Goal: Task Accomplishment & Management: Use online tool/utility

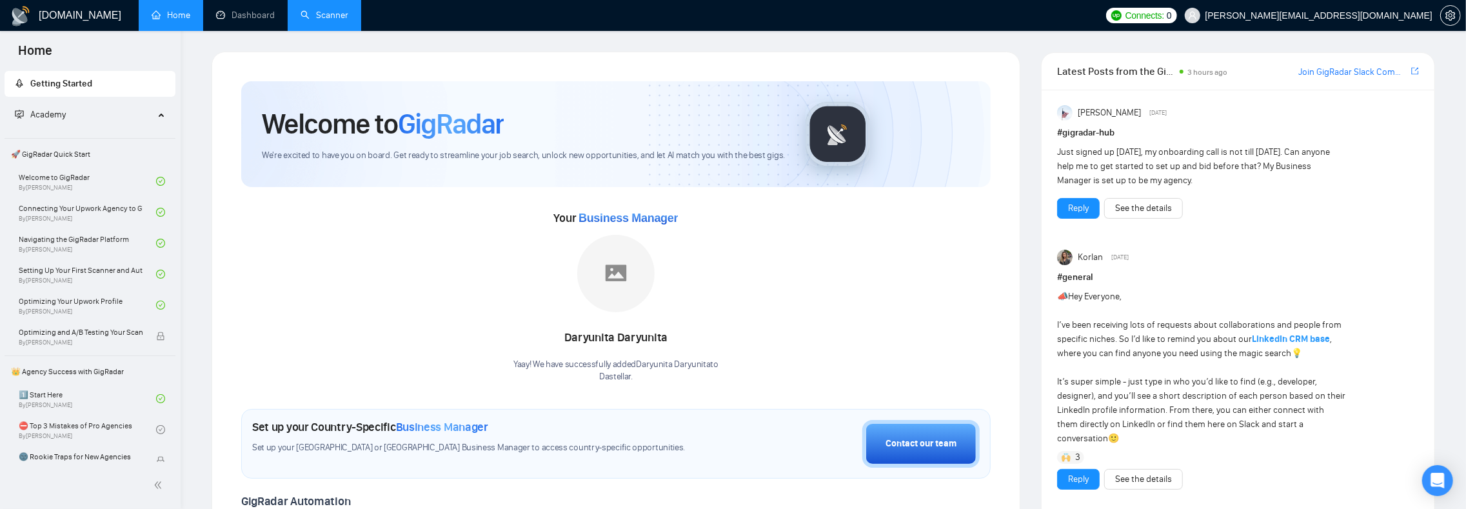
click at [325, 11] on link "Scanner" at bounding box center [325, 15] width 48 height 11
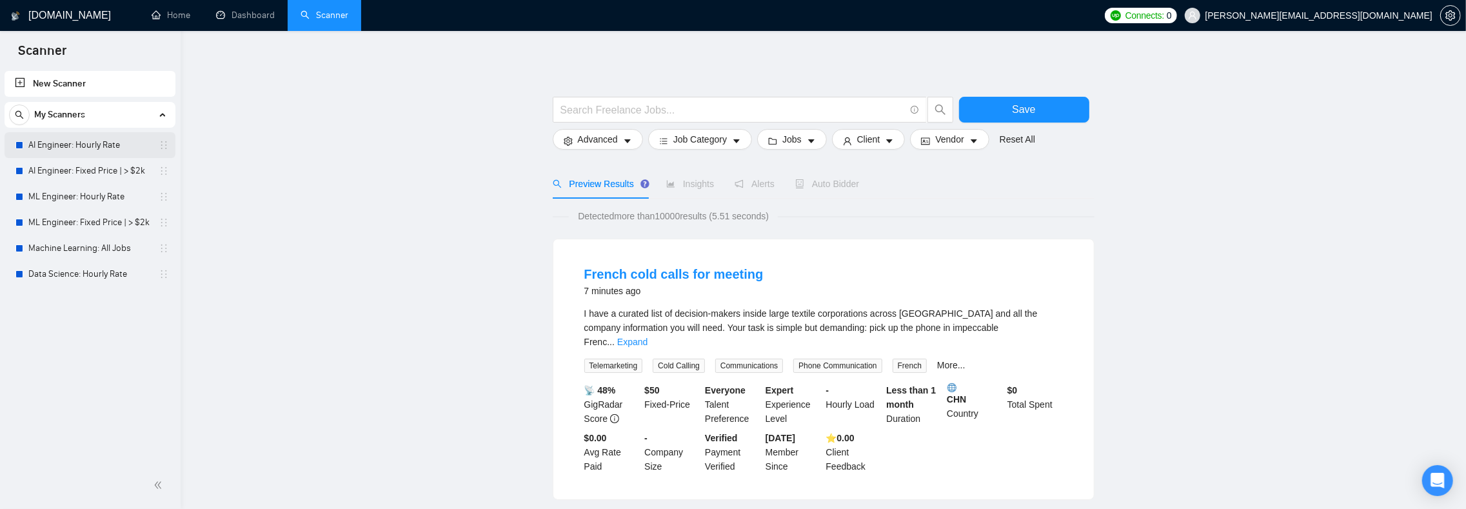
click at [75, 141] on link "AI Engineer: Hourly Rate" at bounding box center [89, 145] width 123 height 26
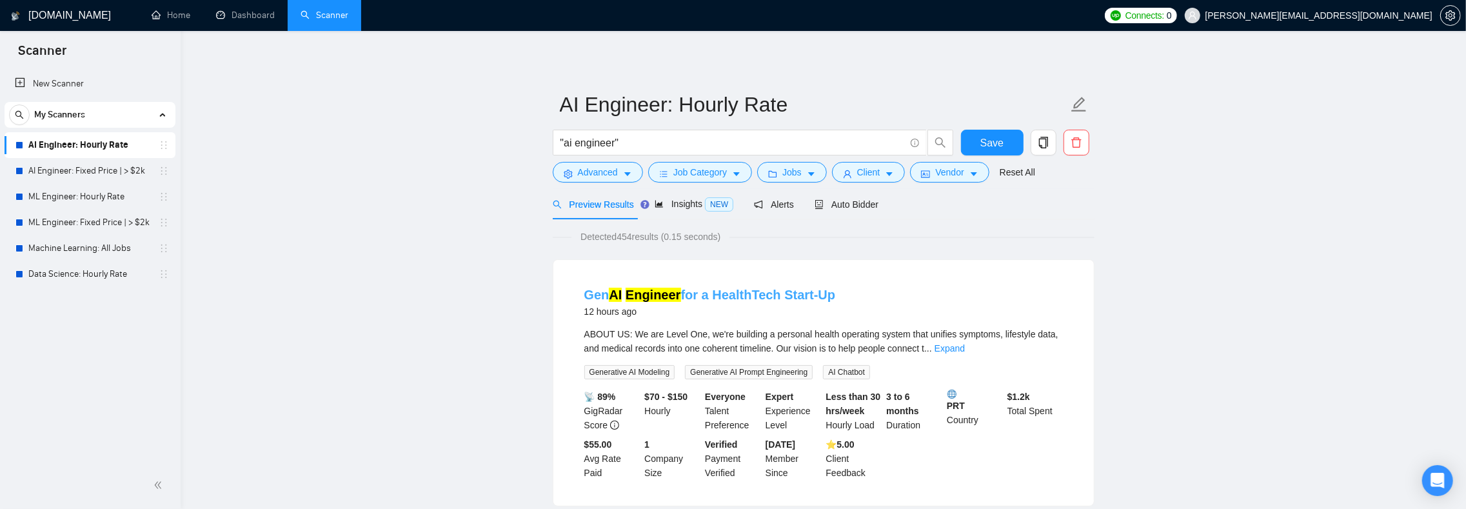
click at [778, 297] on link "Gen AI Engineer for a HealthTech Start-Up" at bounding box center [711, 295] width 252 height 14
click at [870, 208] on span "Auto Bidder" at bounding box center [858, 204] width 64 height 10
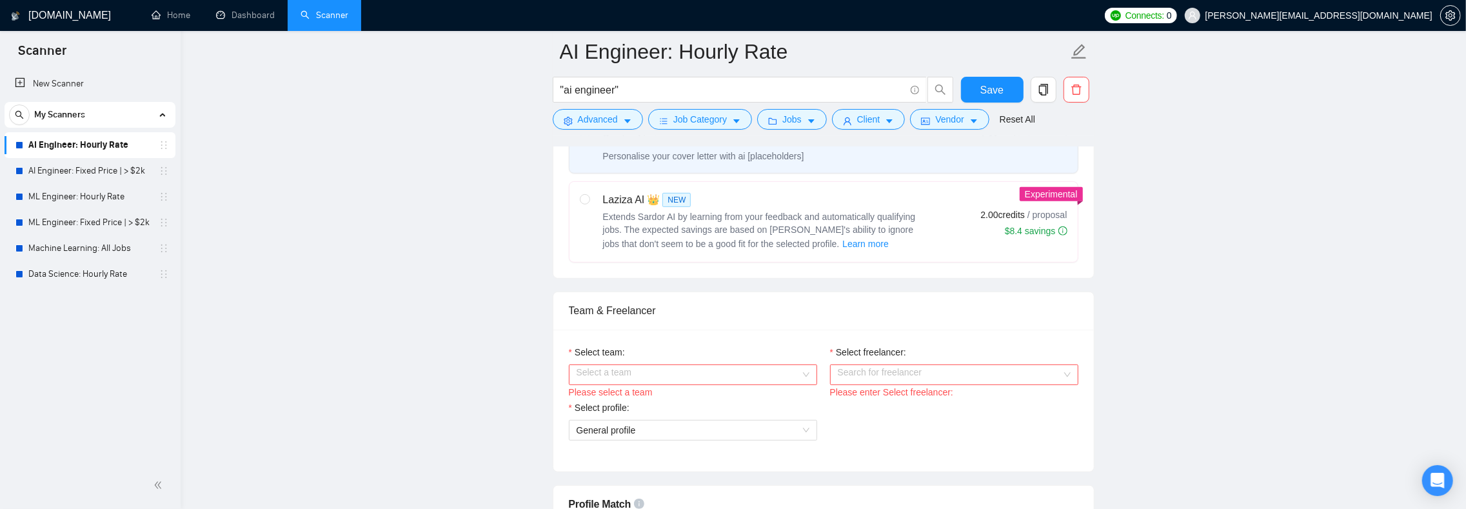
scroll to position [537, 0]
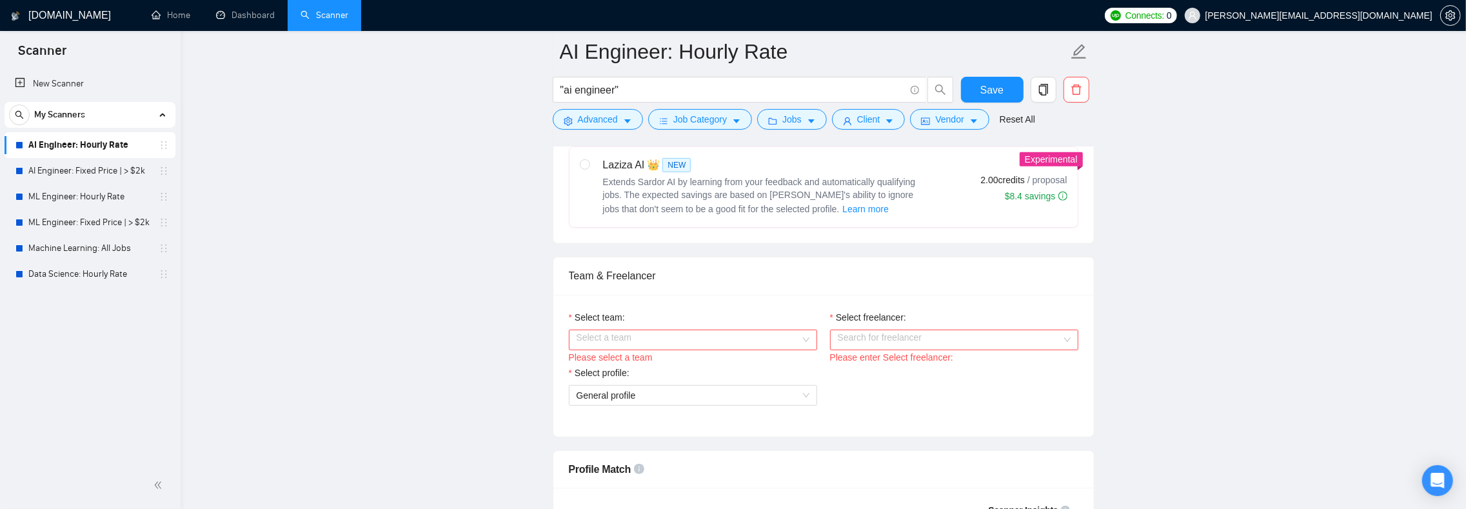
click at [599, 350] on input "Select team:" at bounding box center [689, 339] width 224 height 19
click at [607, 386] on div "Dastellar" at bounding box center [693, 391] width 233 height 14
click at [848, 350] on input "Select freelancer:" at bounding box center [950, 339] width 224 height 19
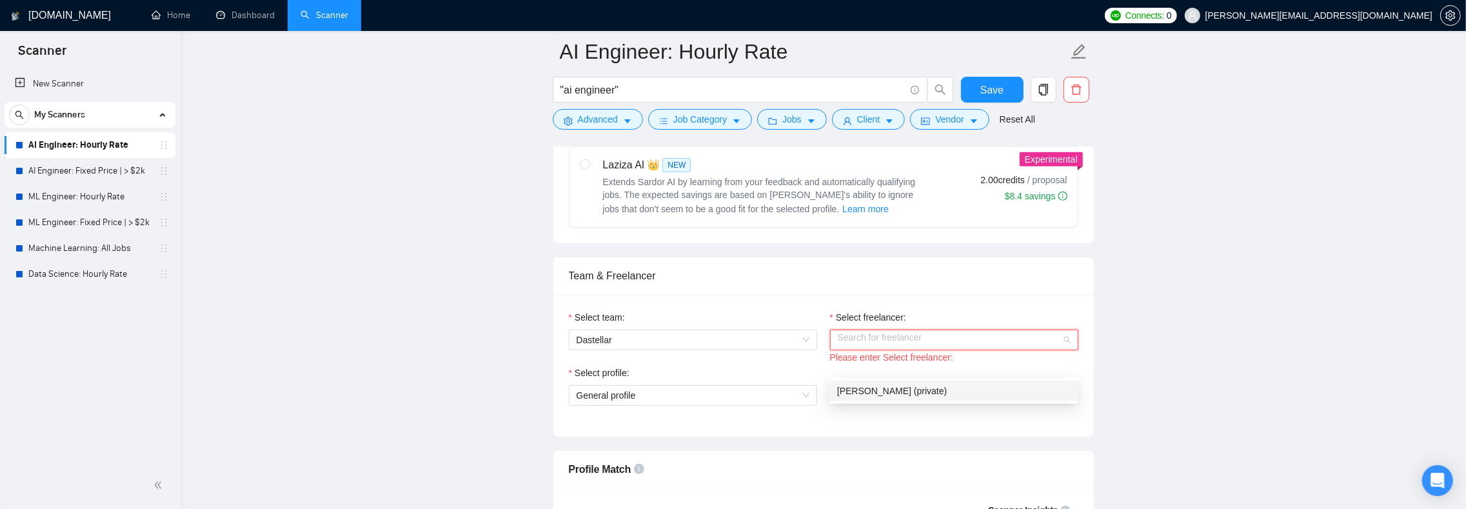
click at [870, 388] on span "[PERSON_NAME] (private)" at bounding box center [892, 391] width 110 height 10
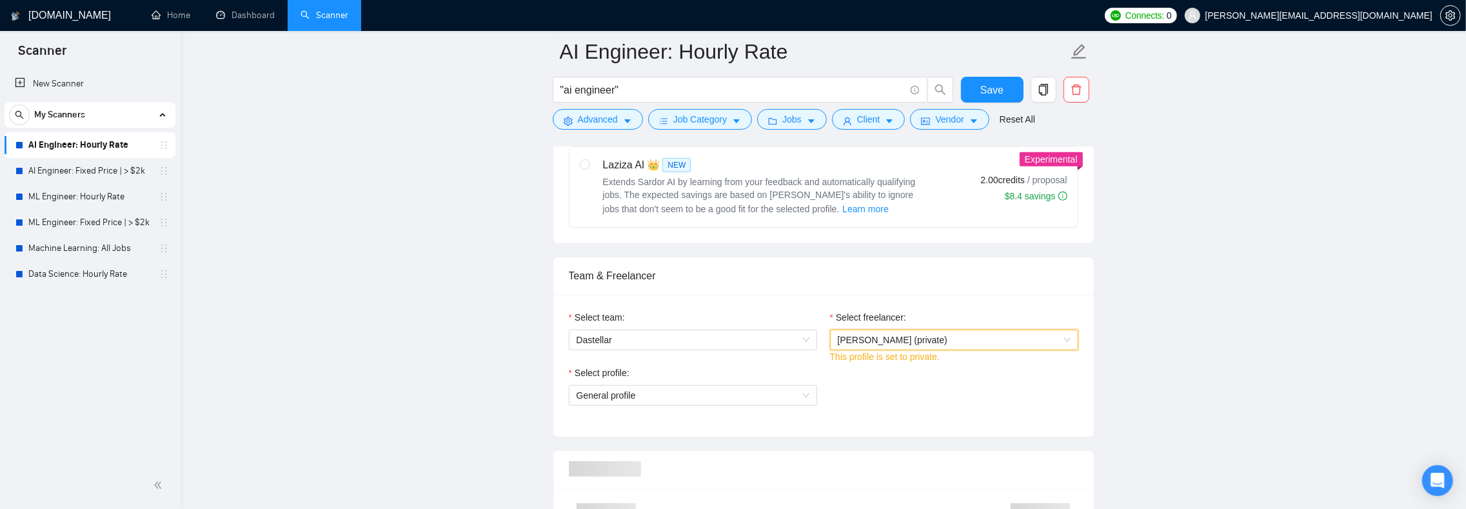
click at [636, 421] on div "Select profile: General profile" at bounding box center [693, 393] width 261 height 55
click at [635, 405] on span "General profile" at bounding box center [693, 395] width 233 height 19
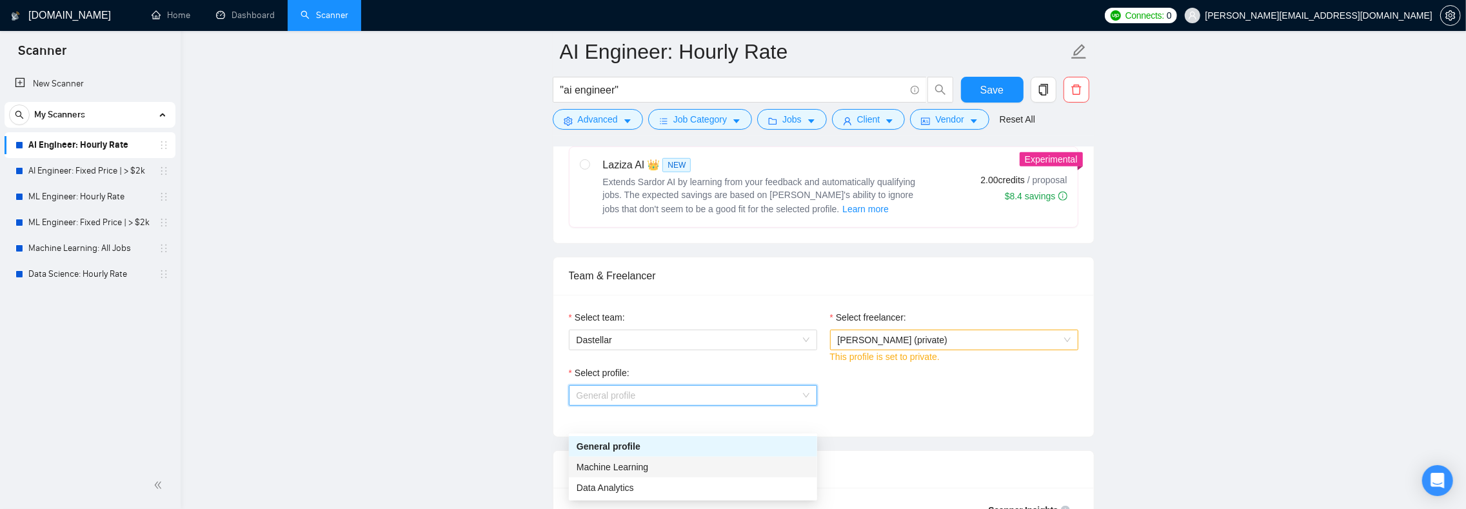
click at [636, 460] on div "Machine Learning" at bounding box center [693, 467] width 233 height 14
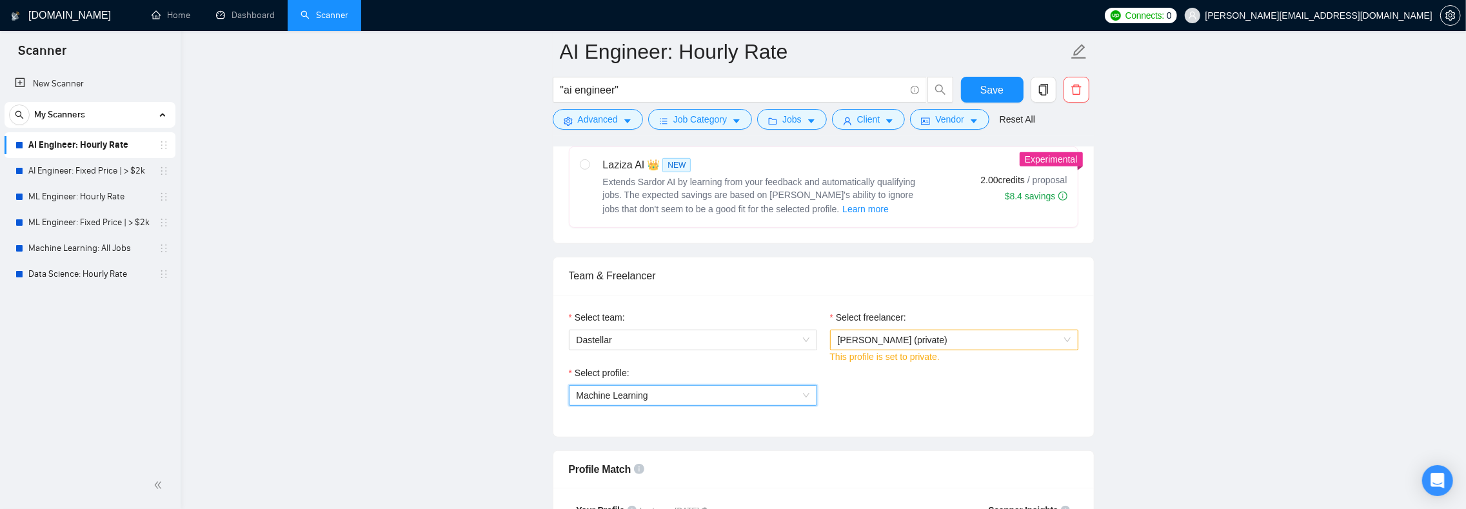
click at [915, 350] on span "[PERSON_NAME] (private)" at bounding box center [954, 339] width 233 height 19
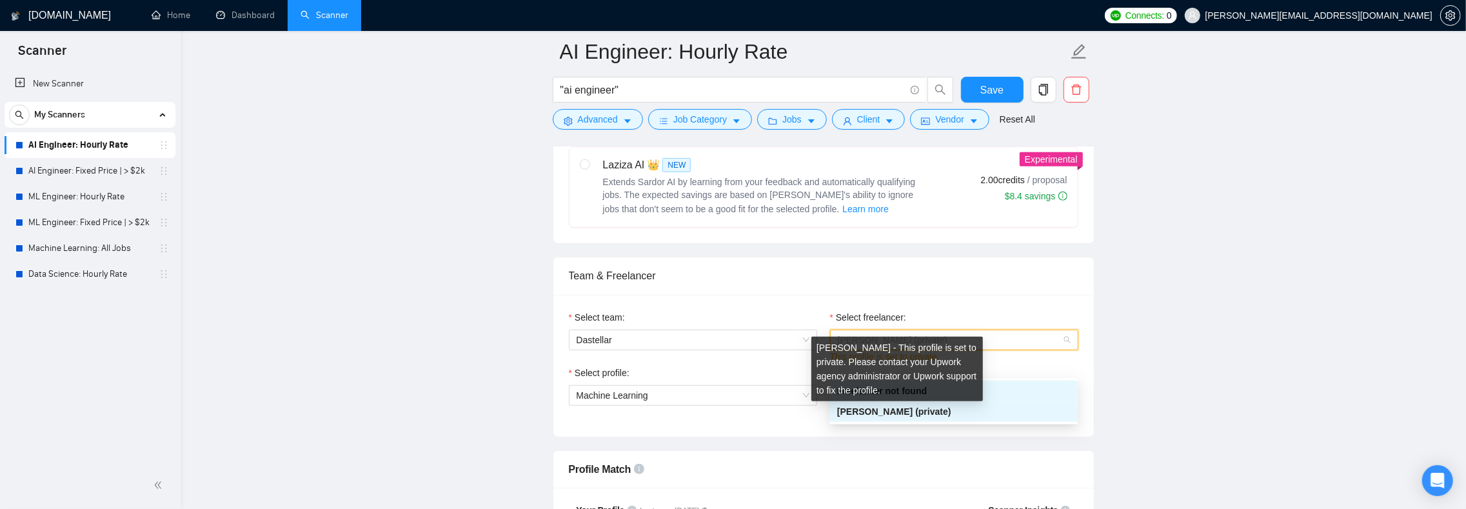
click at [894, 411] on span "[PERSON_NAME] (private)" at bounding box center [894, 411] width 114 height 10
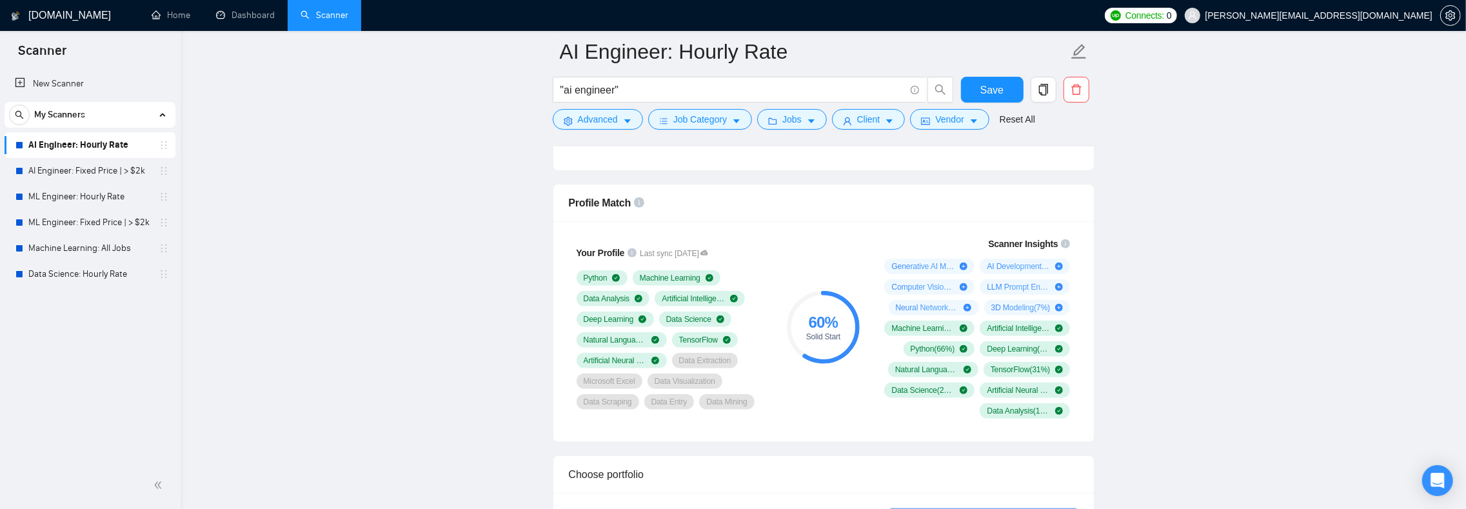
scroll to position [641, 0]
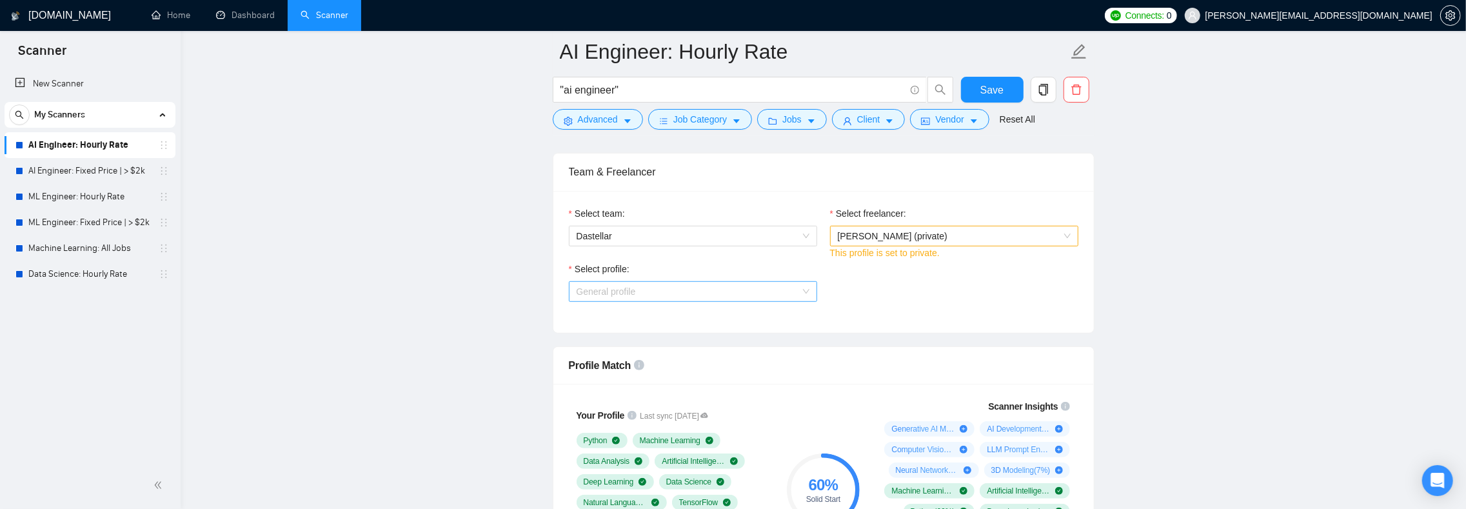
click at [680, 301] on span "General profile" at bounding box center [693, 291] width 233 height 19
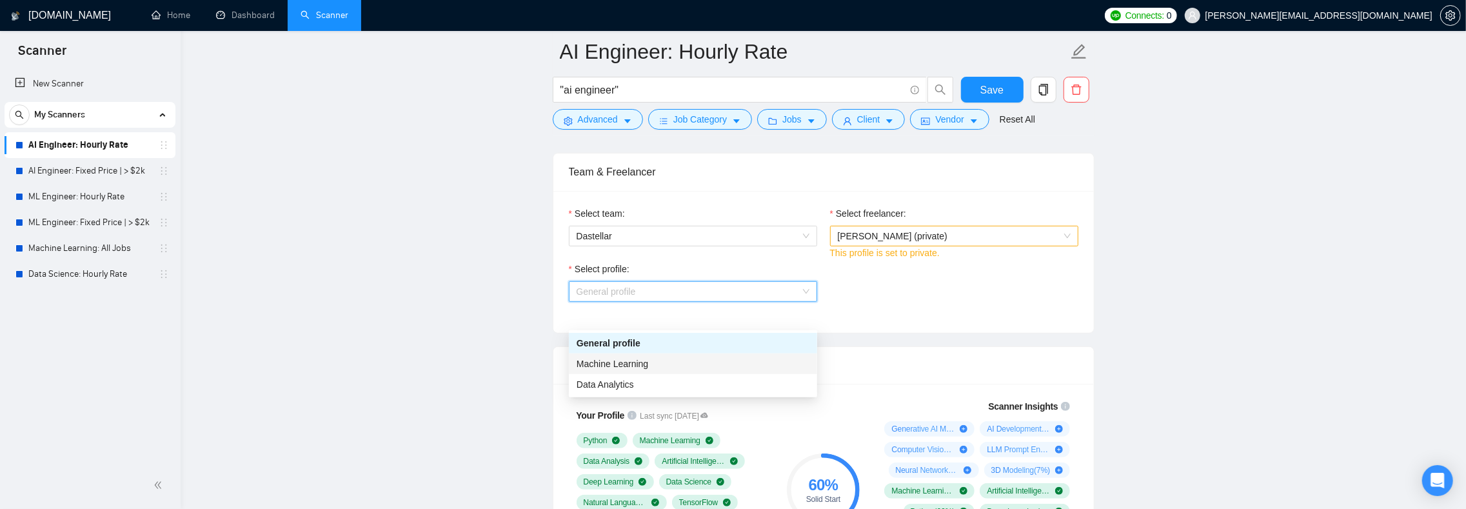
drag, startPoint x: 663, startPoint y: 366, endPoint x: 654, endPoint y: 370, distance: 10.7
click at [663, 367] on div "Machine Learning" at bounding box center [693, 364] width 233 height 14
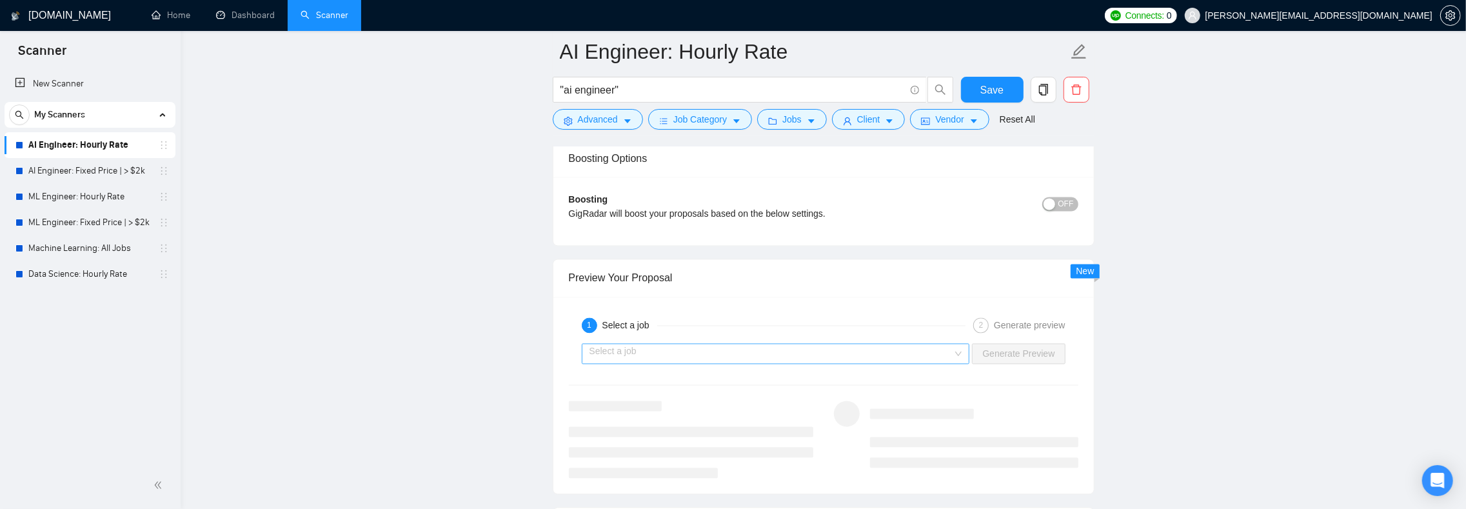
scroll to position [2344, 0]
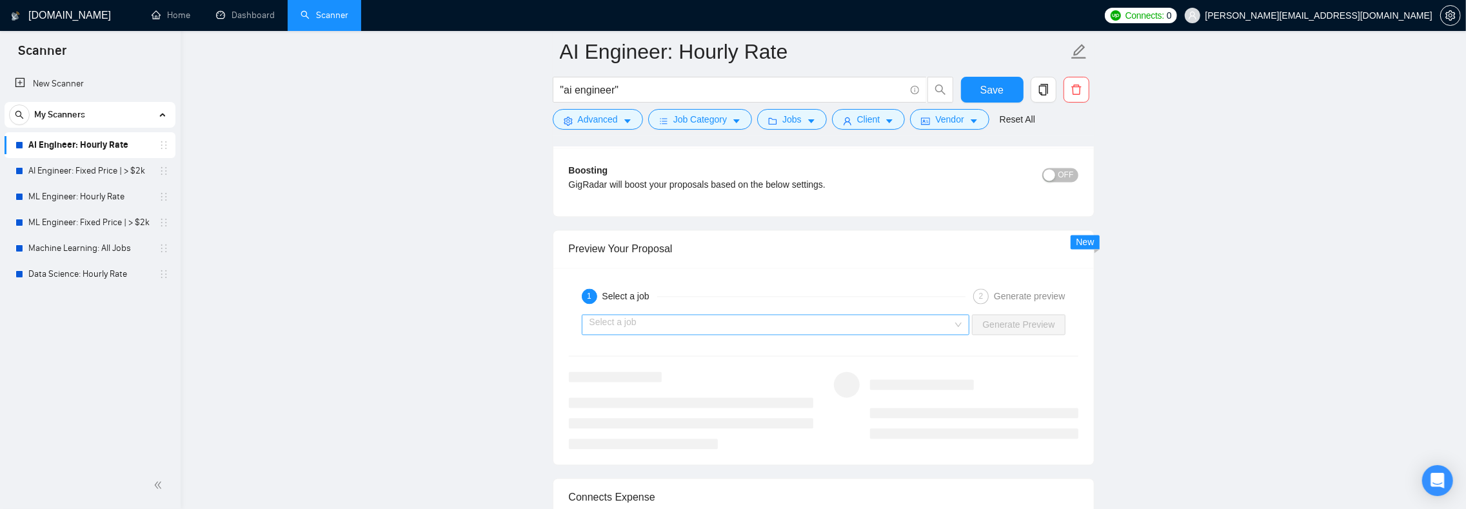
click at [672, 334] on input "search" at bounding box center [772, 324] width 364 height 19
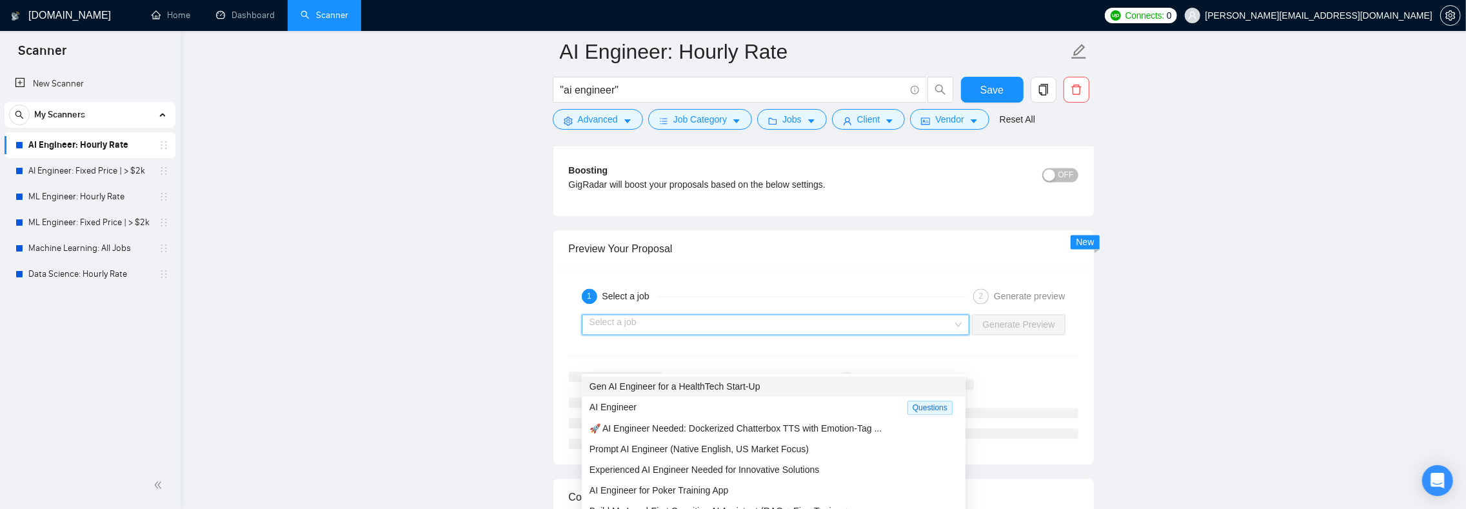
click at [674, 381] on span "Gen AI Engineer for a HealthTech Start-Up" at bounding box center [675, 386] width 171 height 10
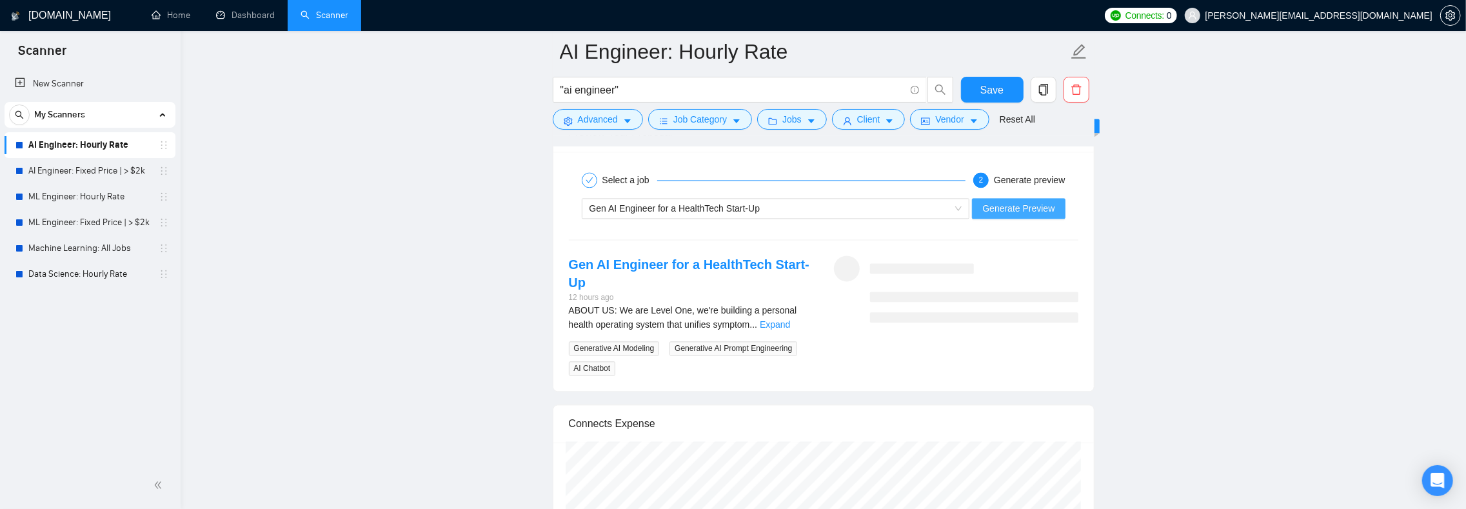
click at [1046, 215] on span "Generate Preview" at bounding box center [1019, 208] width 72 height 14
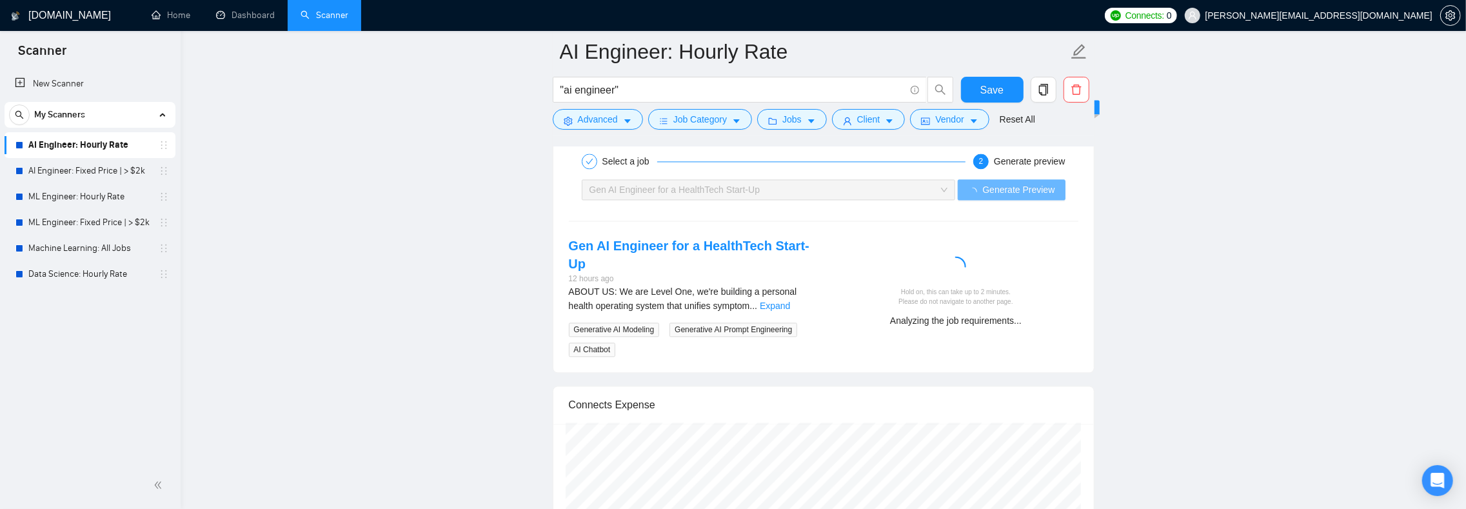
scroll to position [2599, 0]
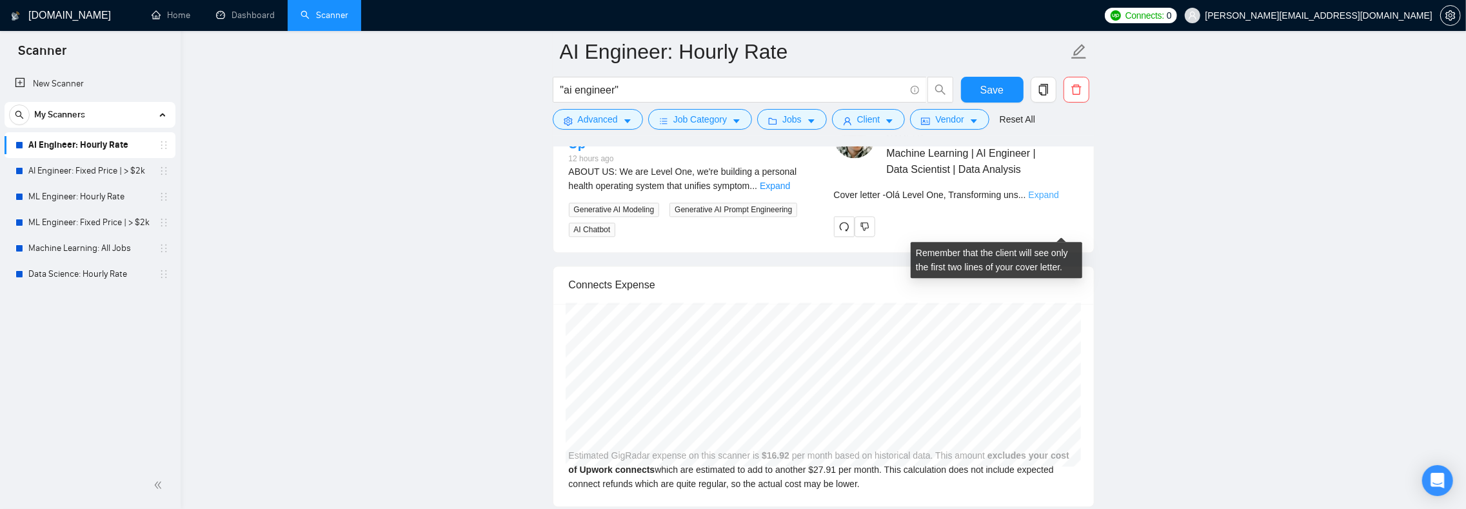
click at [1059, 200] on link "Expand" at bounding box center [1044, 195] width 30 height 10
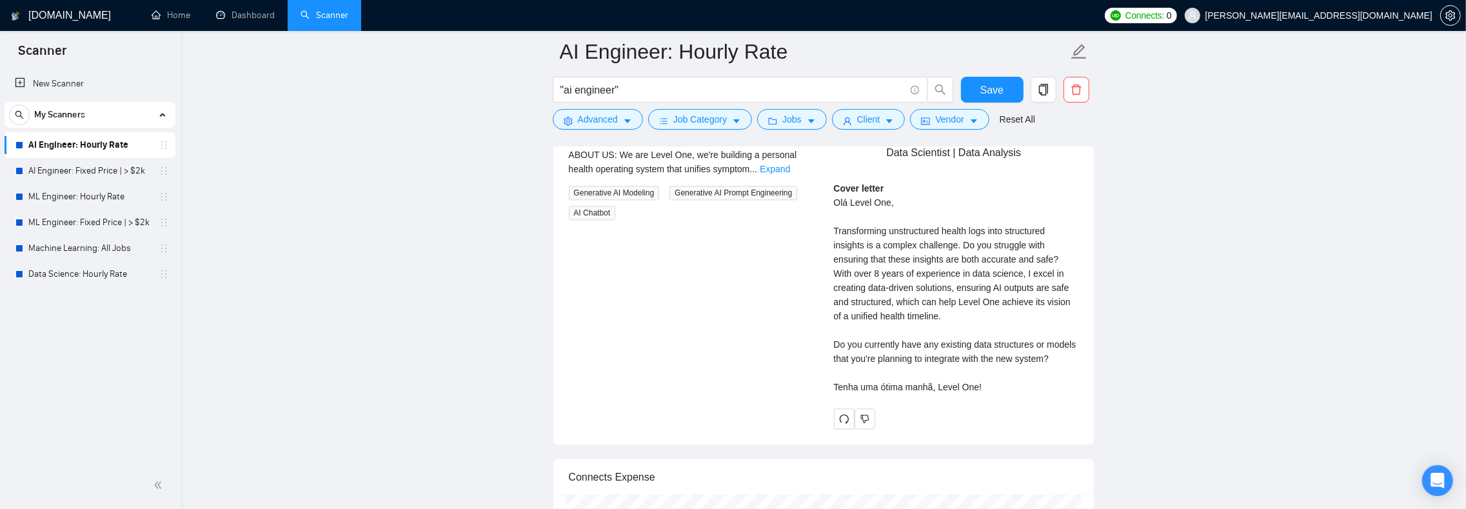
scroll to position [2633, 0]
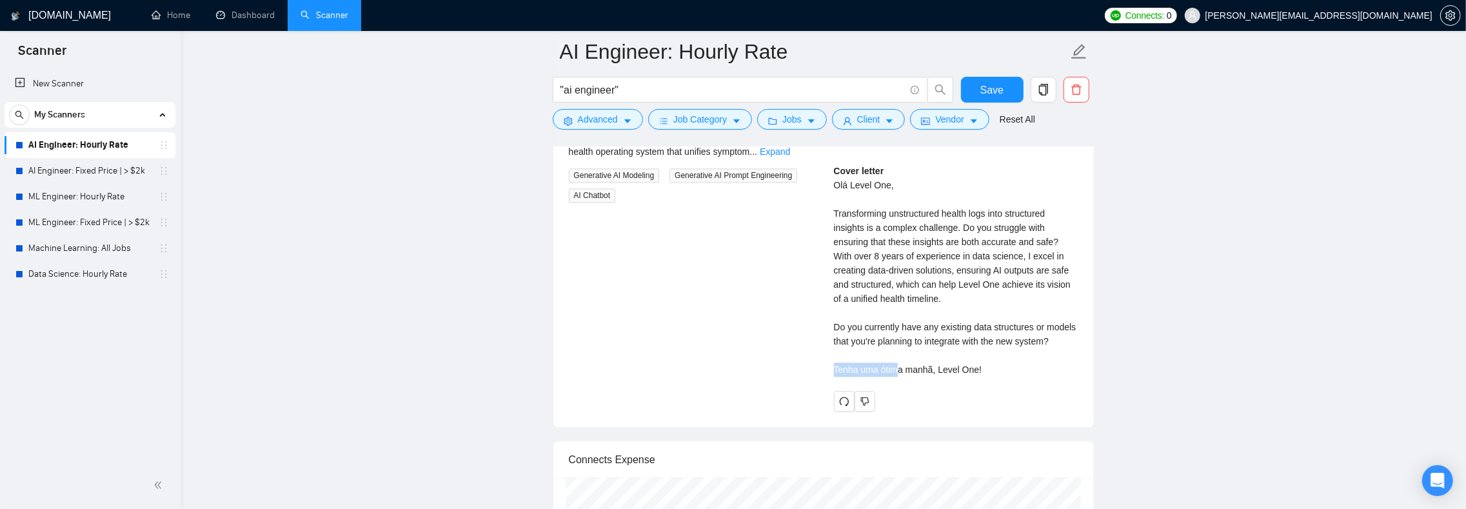
drag, startPoint x: 835, startPoint y: 411, endPoint x: 906, endPoint y: 409, distance: 71.0
click at [901, 377] on div "Cover letter Olá Level One, Transforming unstructured health logs into structur…" at bounding box center [956, 270] width 245 height 213
drag, startPoint x: 906, startPoint y: 409, endPoint x: 948, endPoint y: 415, distance: 43.0
click at [948, 377] on div "Cover letter Olá Level One, Transforming unstructured health logs into structur…" at bounding box center [956, 270] width 245 height 213
drag, startPoint x: 881, startPoint y: 412, endPoint x: 857, endPoint y: 412, distance: 23.9
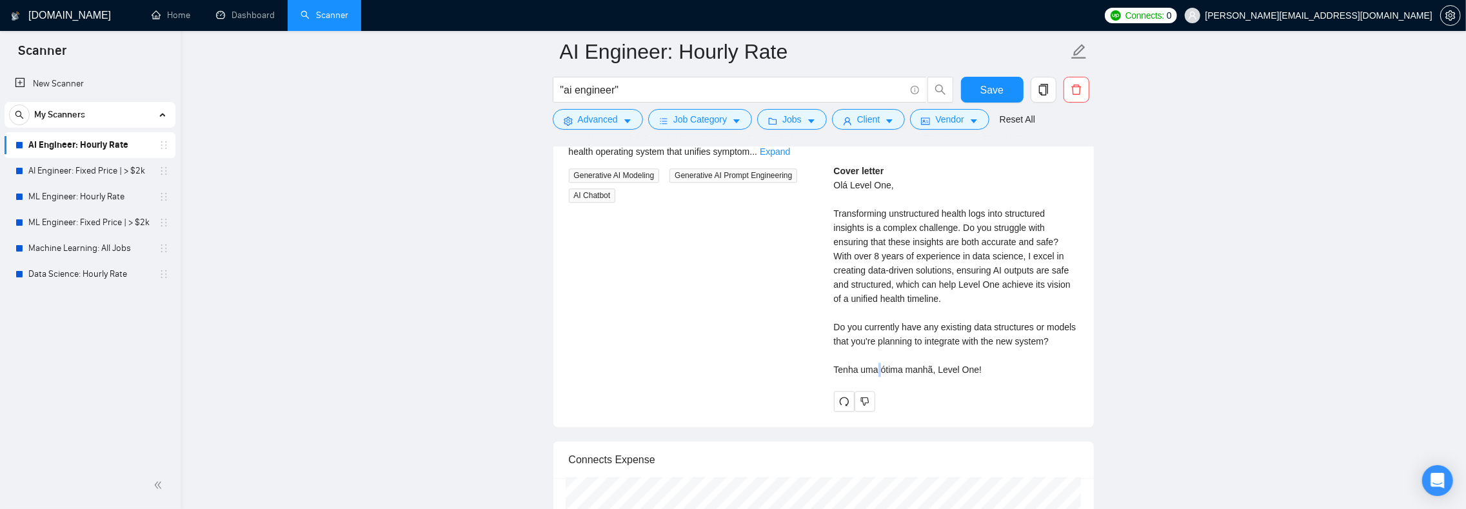
click at [879, 377] on div "Cover letter Olá Level One, Transforming unstructured health logs into structur…" at bounding box center [956, 270] width 245 height 213
drag, startPoint x: 850, startPoint y: 414, endPoint x: 937, endPoint y: 412, distance: 87.8
click at [937, 412] on div "[PERSON_NAME] Machine Learning | AI Engineer | Data Scientist | Data Analysis C…" at bounding box center [956, 247] width 265 height 329
copy div "Tenha uma ótima manhã"
click at [926, 360] on div "Cover letter Olá Level One, Transforming unstructured health logs into structur…" at bounding box center [956, 270] width 245 height 213
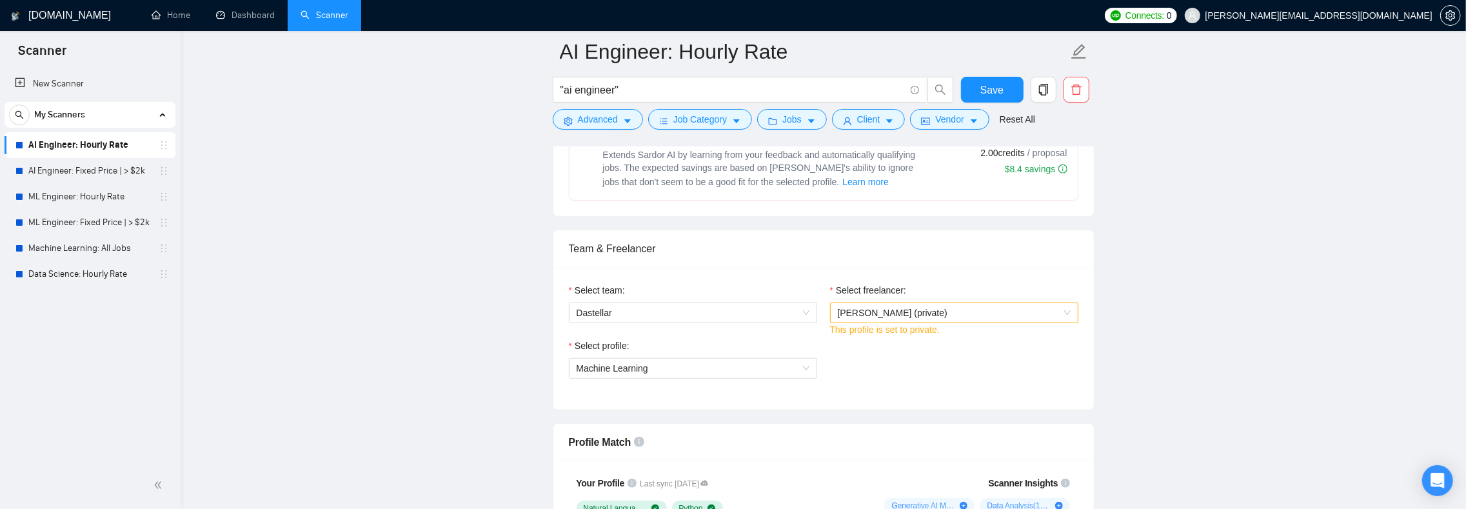
scroll to position [540, 0]
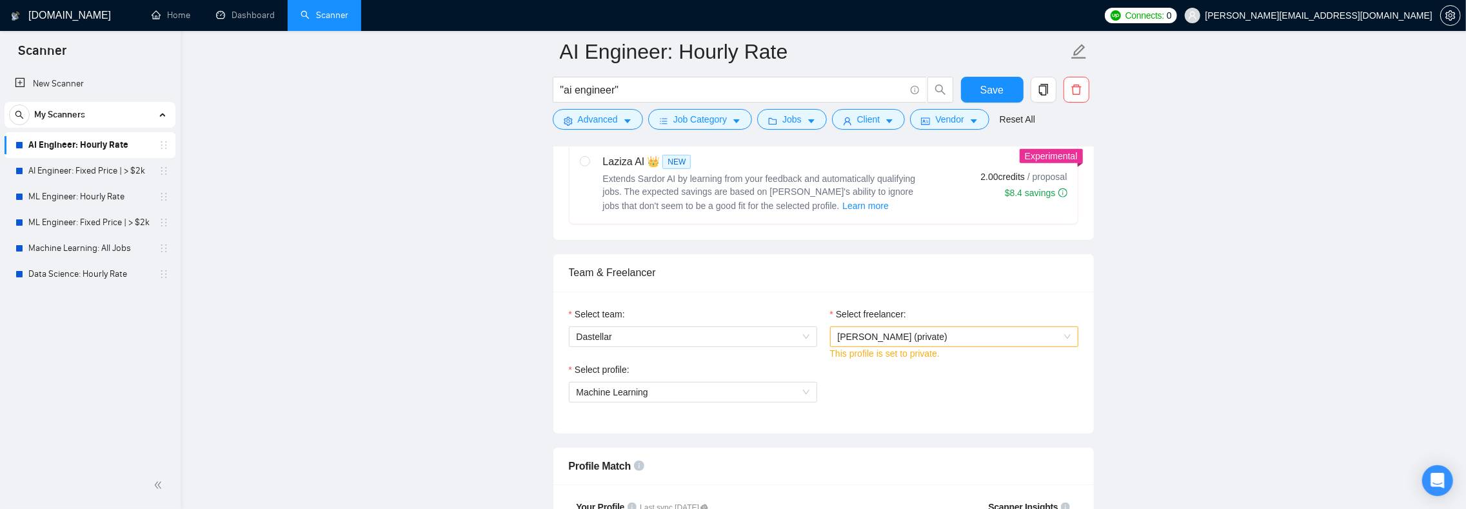
click at [596, 174] on div "Laziza AI 👑 NEW Extends Sardor AI by learning from your feedback and automatica…" at bounding box center [753, 183] width 346 height 59
click at [589, 165] on input "radio" at bounding box center [584, 160] width 9 height 9
radio input "true"
radio input "false"
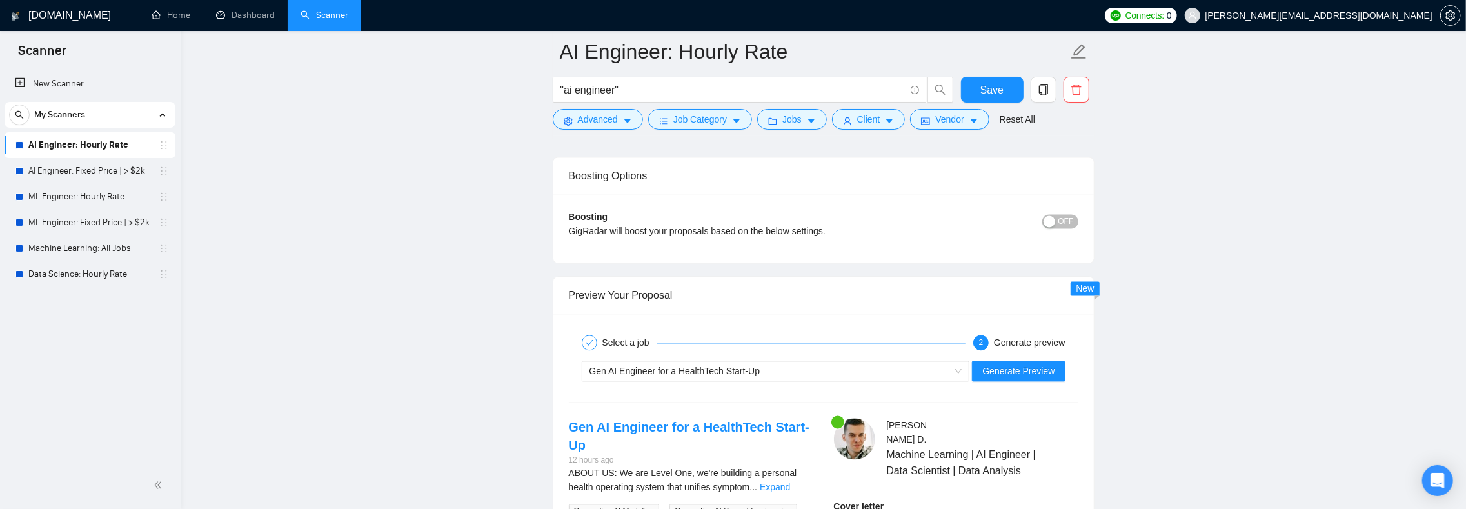
scroll to position [2415, 0]
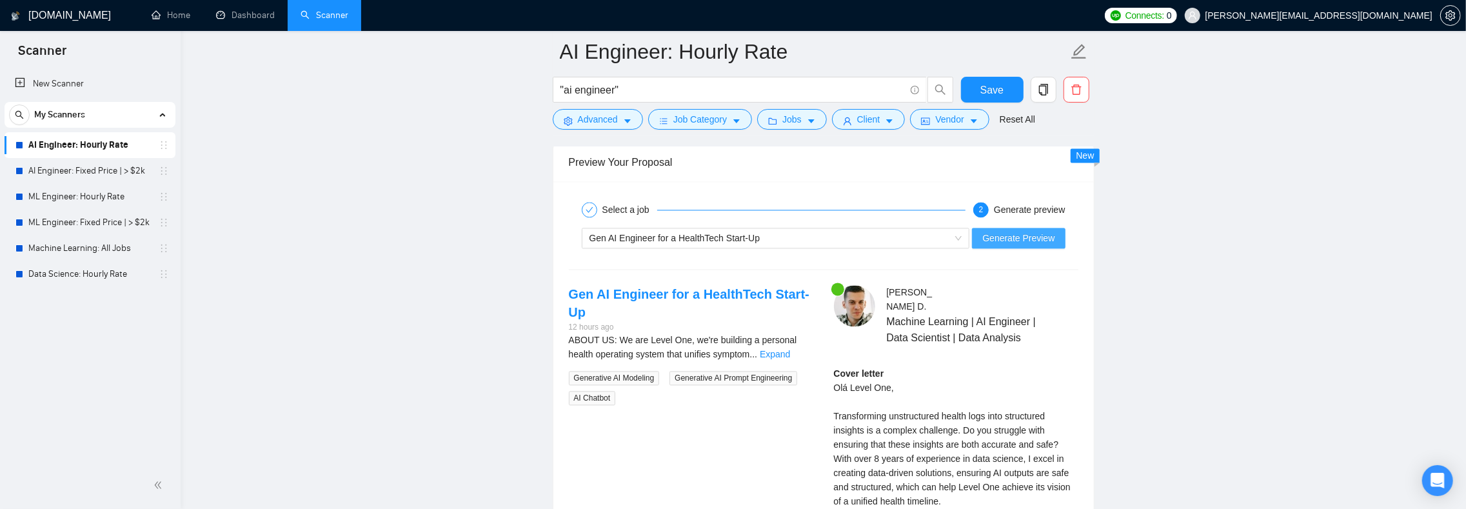
click at [1033, 245] on span "Generate Preview" at bounding box center [1019, 238] width 72 height 14
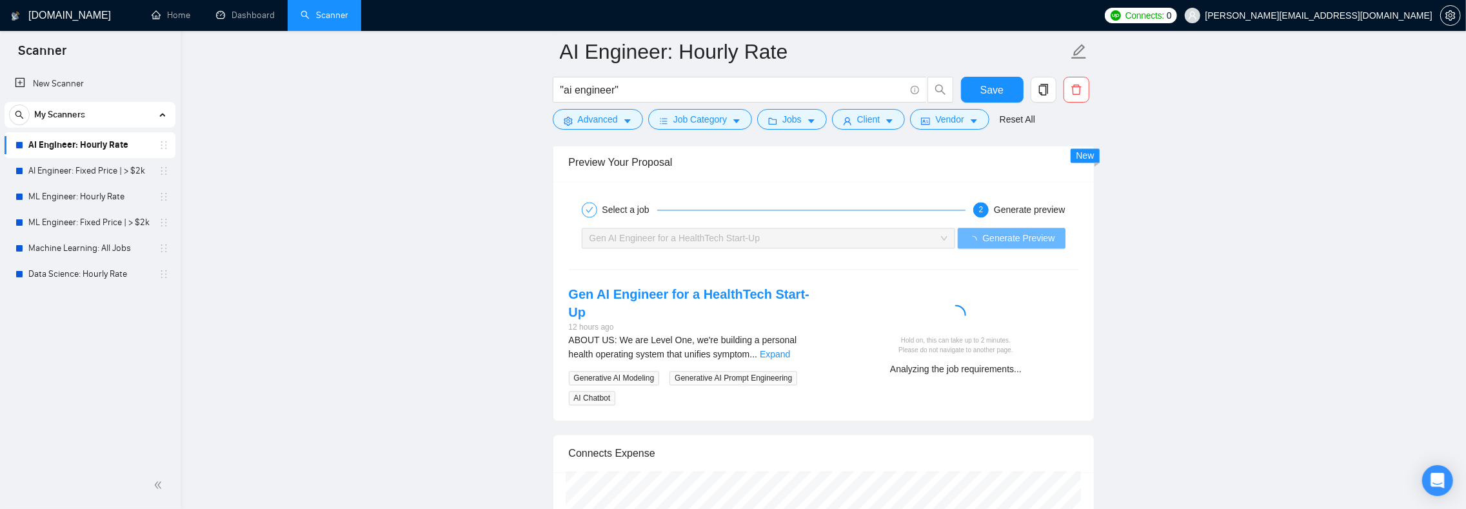
scroll to position [2571, 0]
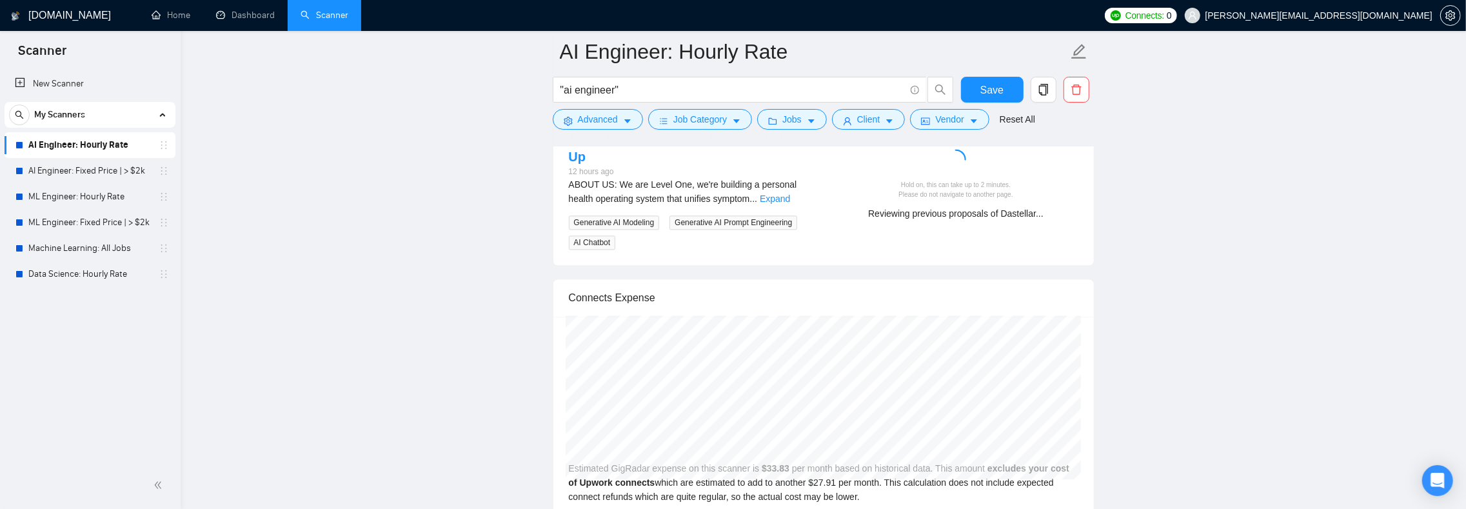
click at [879, 221] on div "Reviewing previous proposals of Dastellar..." at bounding box center [956, 213] width 234 height 14
click at [904, 221] on div "Reviewing previous proposals of Dastellar..." at bounding box center [956, 213] width 234 height 14
click at [907, 221] on div "Reviewing previous proposals of Dastellar..." at bounding box center [956, 213] width 234 height 14
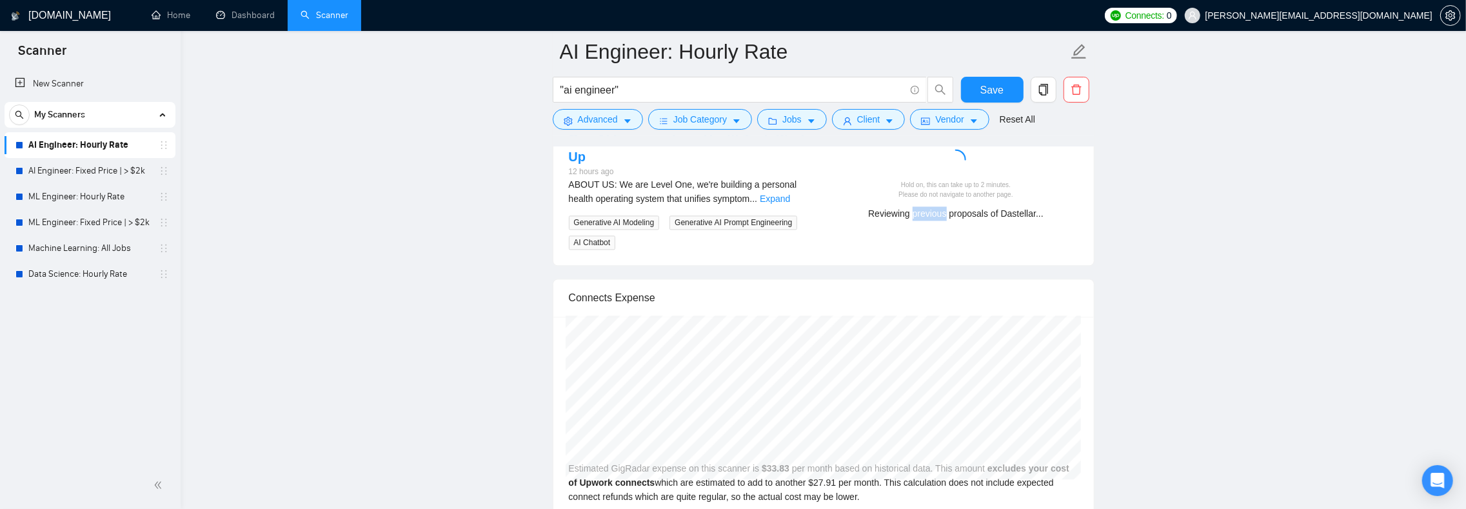
click at [907, 221] on div "Reviewing previous proposals of Dastellar..." at bounding box center [956, 213] width 234 height 14
click at [915, 221] on div "Reviewing previous proposals of Dastellar..." at bounding box center [956, 213] width 234 height 14
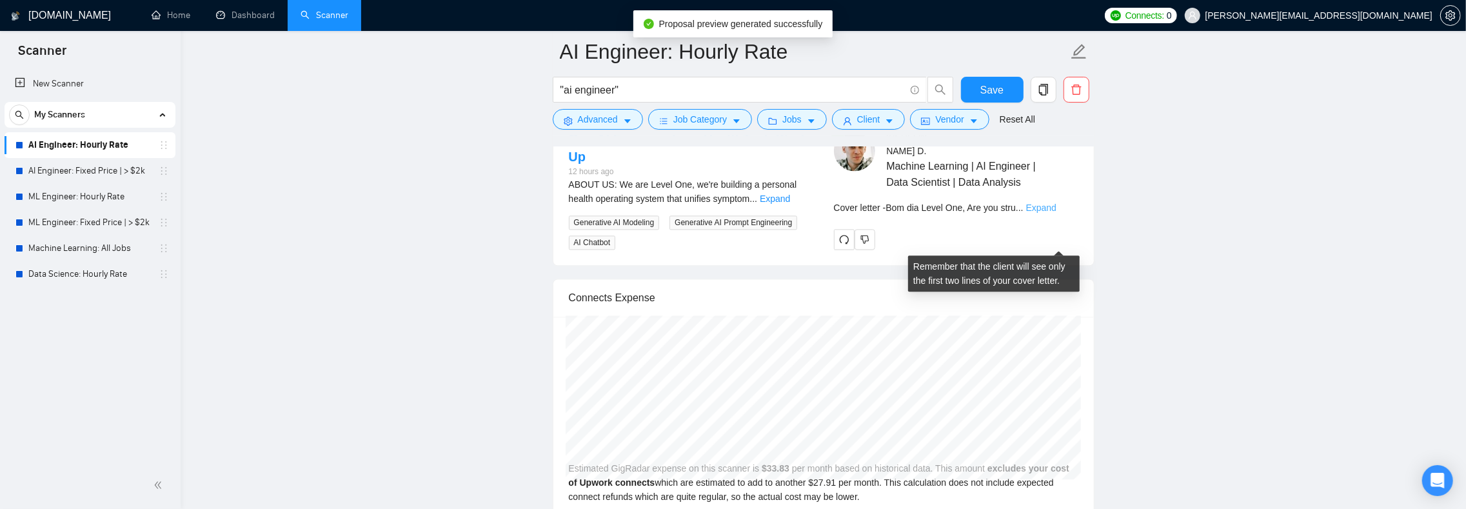
click at [1057, 213] on link "Expand" at bounding box center [1041, 208] width 30 height 10
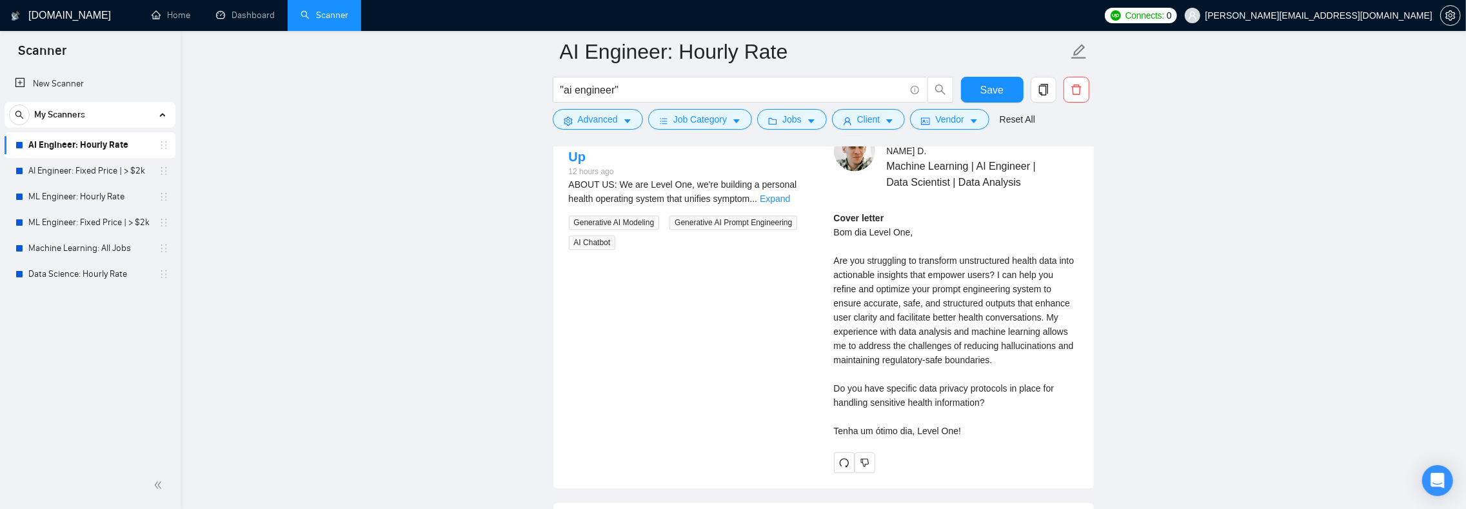
click at [837, 292] on div "Cover letter Bom dia Level One, Are you struggling to transform unstructured he…" at bounding box center [956, 324] width 245 height 227
click at [845, 292] on div "Cover letter Bom dia Level One, Are you struggling to transform unstructured he…" at bounding box center [956, 324] width 245 height 227
click at [847, 292] on div "Cover letter Bom dia Level One, Are you struggling to transform unstructured he…" at bounding box center [956, 324] width 245 height 227
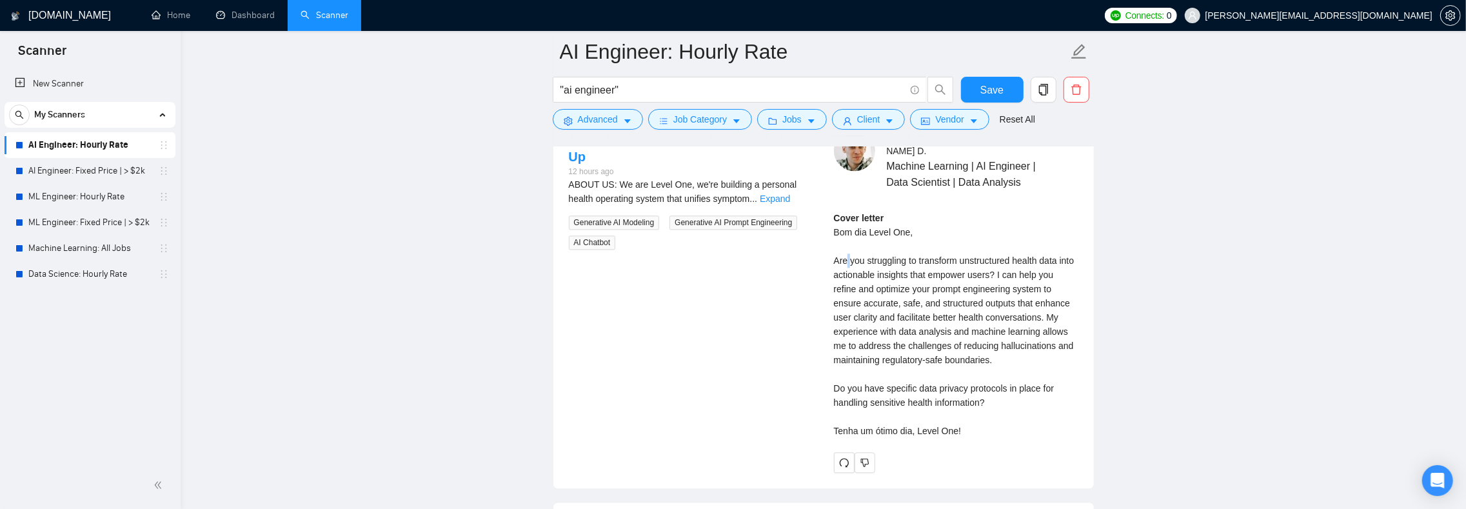
click at [847, 292] on div "Cover letter Bom dia Level One, Are you struggling to transform unstructured he…" at bounding box center [956, 324] width 245 height 227
click at [865, 295] on div "Cover letter Bom dia Level One, Are you struggling to transform unstructured he…" at bounding box center [956, 324] width 245 height 227
click at [868, 299] on div "Cover letter Bom dia Level One, Are you struggling to transform unstructured he…" at bounding box center [956, 324] width 245 height 227
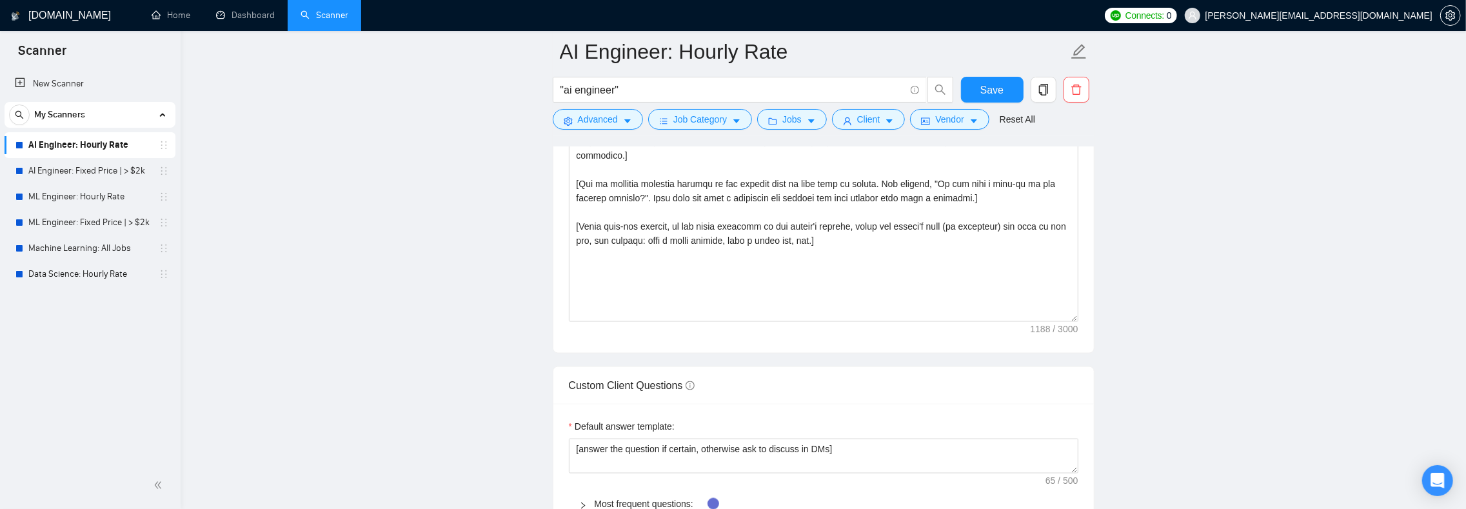
scroll to position [1438, 0]
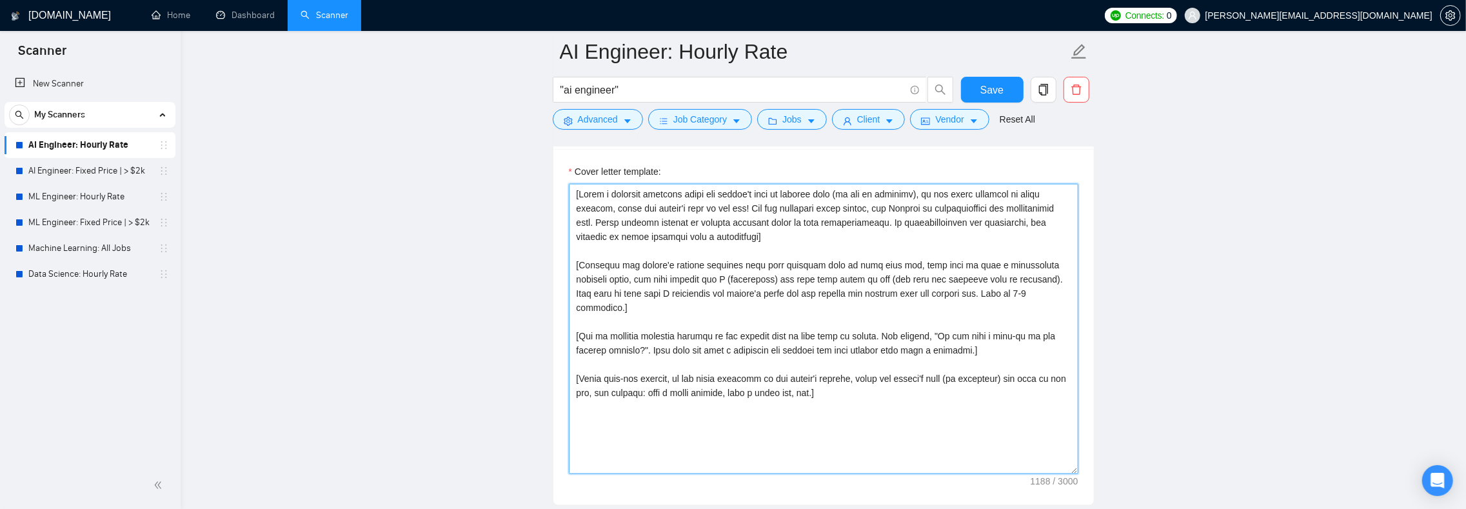
drag, startPoint x: 637, startPoint y: 213, endPoint x: 653, endPoint y: 214, distance: 15.5
click at [638, 213] on textarea "Cover letter template:" at bounding box center [824, 329] width 510 height 290
click at [788, 220] on textarea "Cover letter template:" at bounding box center [824, 329] width 510 height 290
click at [857, 217] on textarea "Cover letter template:" at bounding box center [824, 329] width 510 height 290
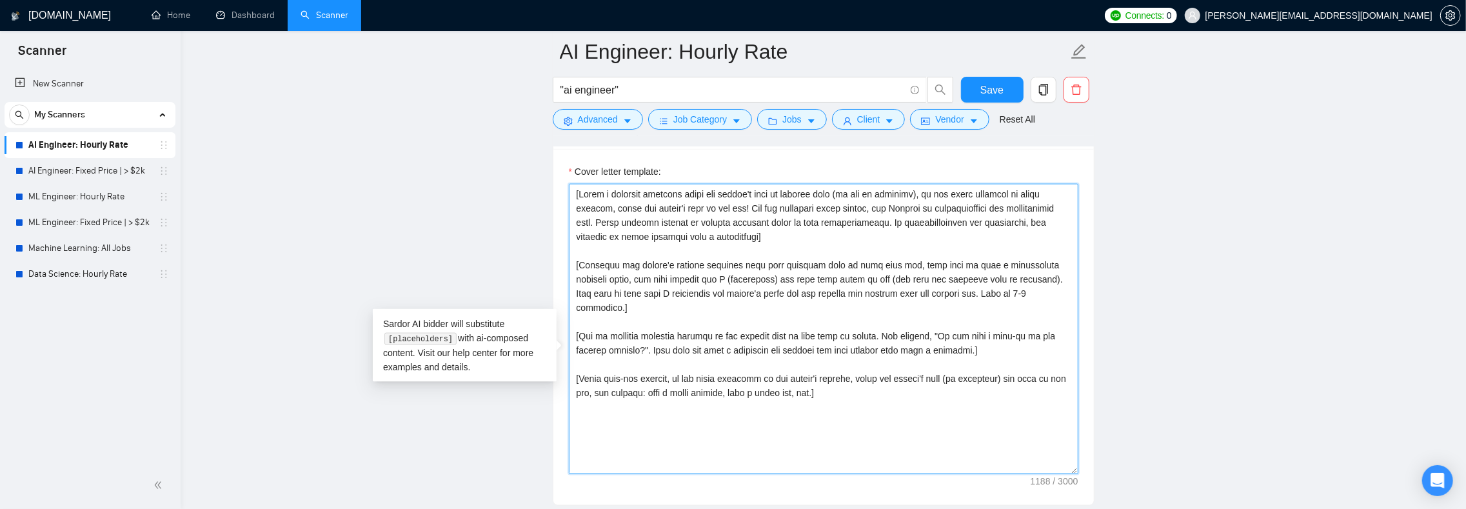
click at [652, 234] on textarea "Cover letter template:" at bounding box center [824, 329] width 510 height 290
click at [665, 234] on textarea "Cover letter template:" at bounding box center [824, 329] width 510 height 290
click at [649, 259] on textarea "Cover letter template:" at bounding box center [824, 329] width 510 height 290
click at [710, 217] on textarea "Cover letter template:" at bounding box center [824, 329] width 510 height 290
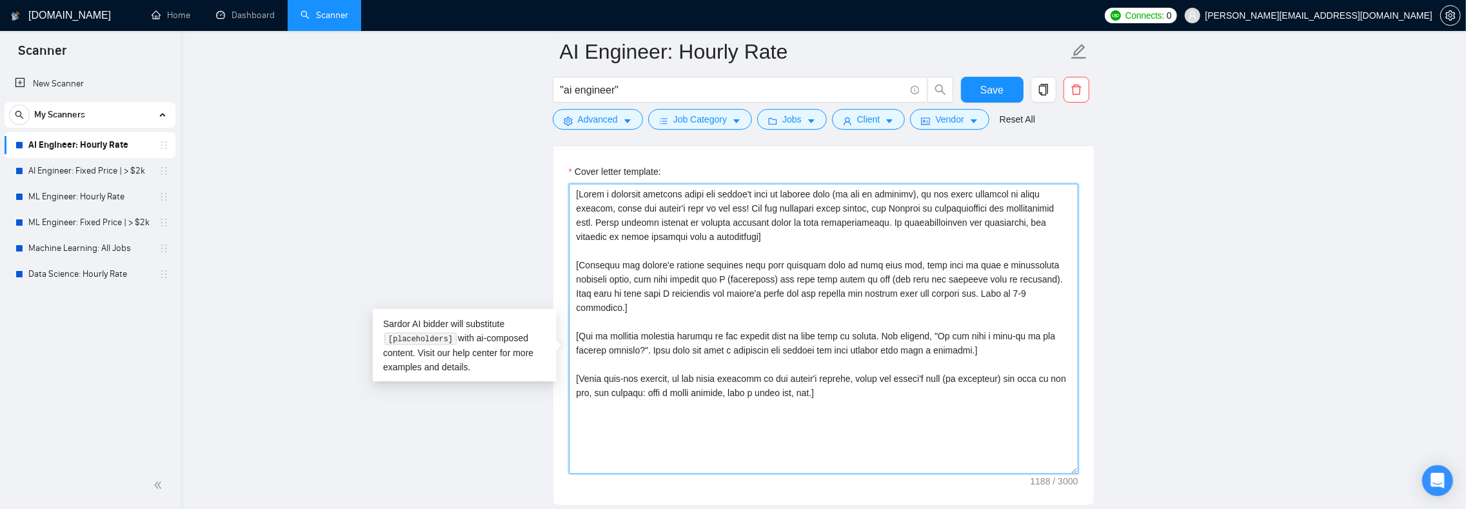
click at [826, 250] on textarea "Cover letter template:" at bounding box center [824, 329] width 510 height 290
click at [814, 248] on textarea "Cover letter template:" at bounding box center [824, 329] width 510 height 290
click at [796, 247] on textarea "Cover letter template:" at bounding box center [824, 329] width 510 height 290
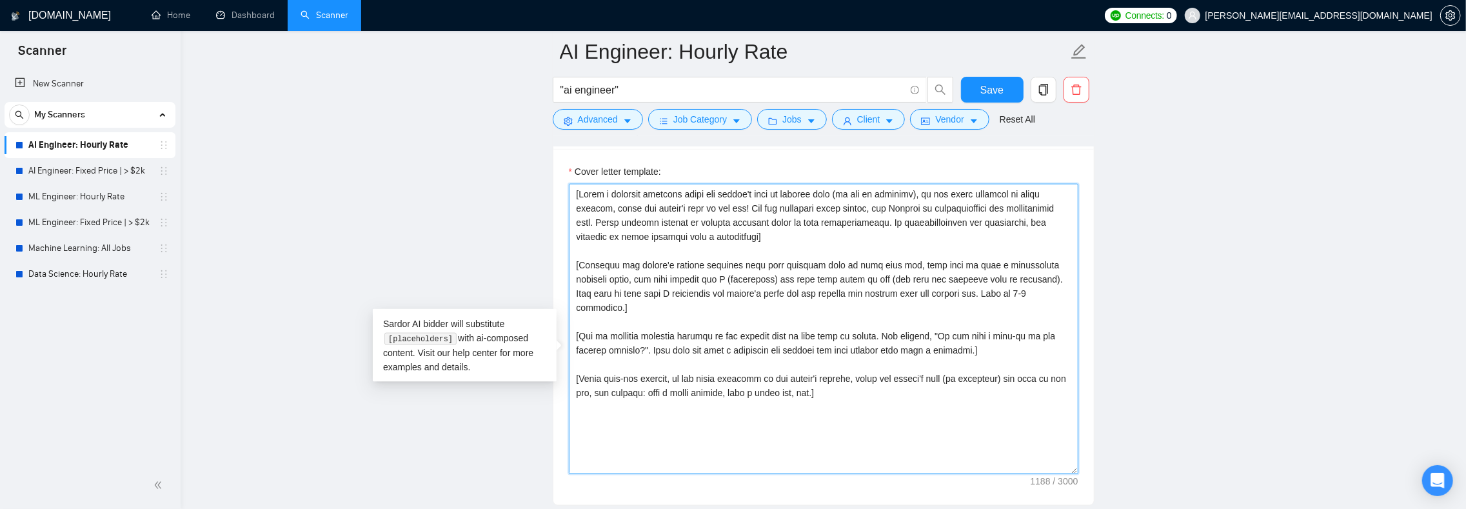
click at [805, 246] on textarea "Cover letter template:" at bounding box center [824, 329] width 510 height 290
click at [831, 246] on textarea "Cover letter template:" at bounding box center [824, 329] width 510 height 290
click at [770, 288] on textarea "Cover letter template:" at bounding box center [824, 329] width 510 height 290
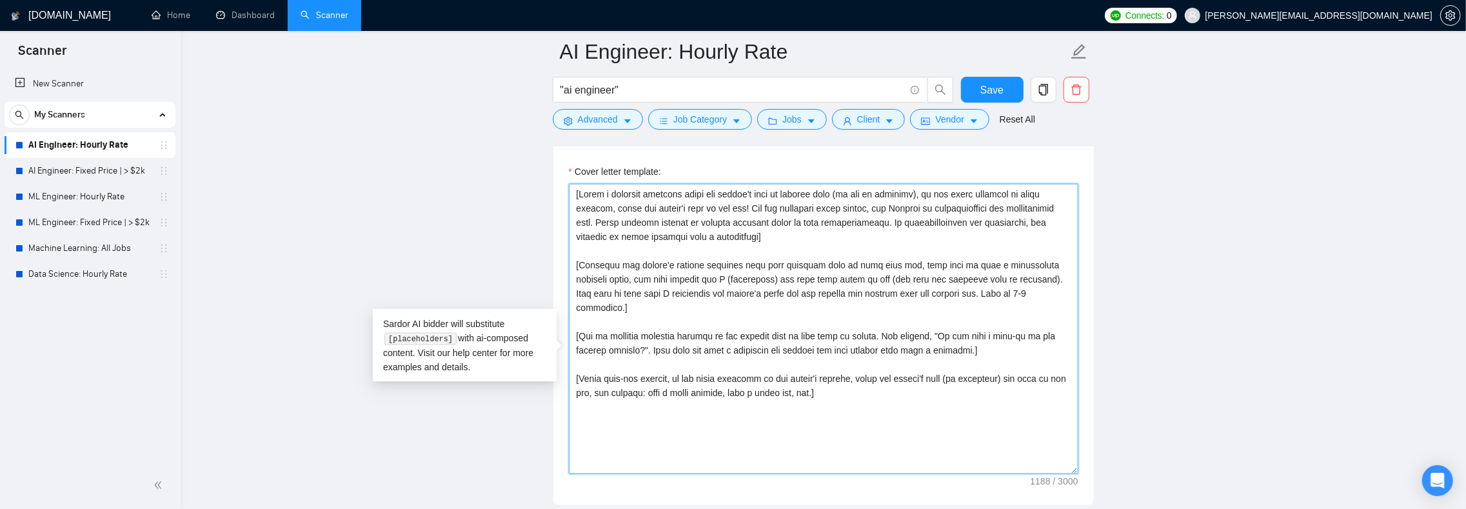
click at [779, 290] on textarea "Cover letter template:" at bounding box center [824, 329] width 510 height 290
drag, startPoint x: 920, startPoint y: 285, endPoint x: 935, endPoint y: 286, distance: 14.9
click at [935, 286] on textarea "Cover letter template:" at bounding box center [824, 329] width 510 height 290
click at [687, 230] on textarea "Cover letter template:" at bounding box center [824, 329] width 510 height 290
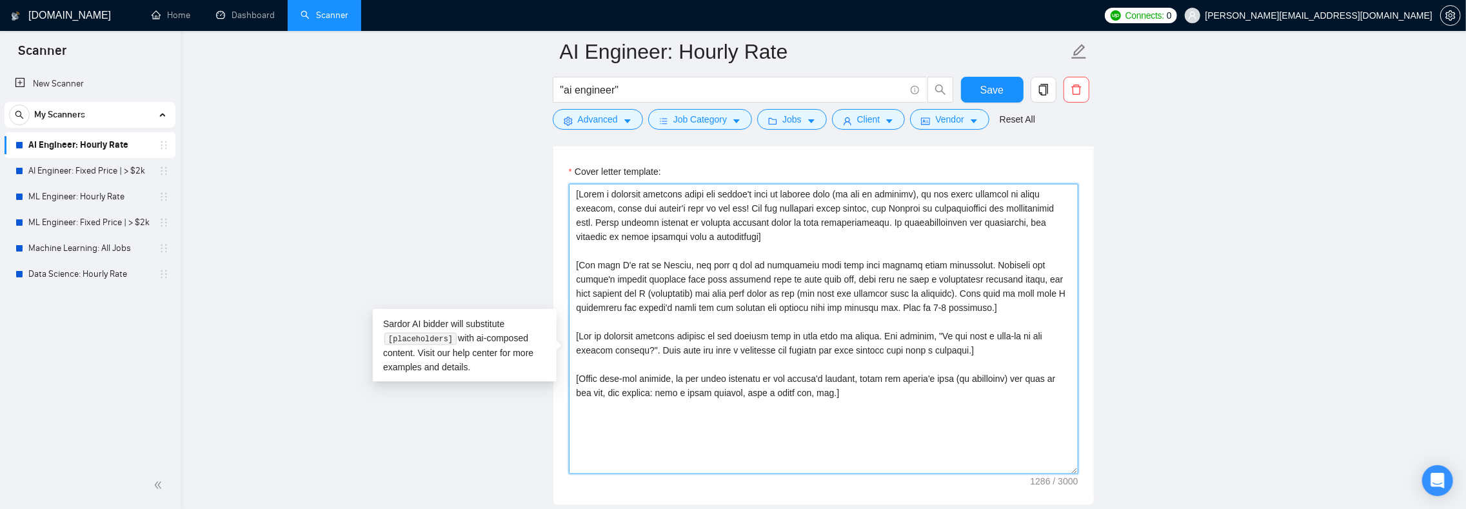
click at [703, 259] on textarea "Cover letter template:" at bounding box center [824, 329] width 510 height 290
click at [695, 272] on textarea "Cover letter template:" at bounding box center [824, 329] width 510 height 290
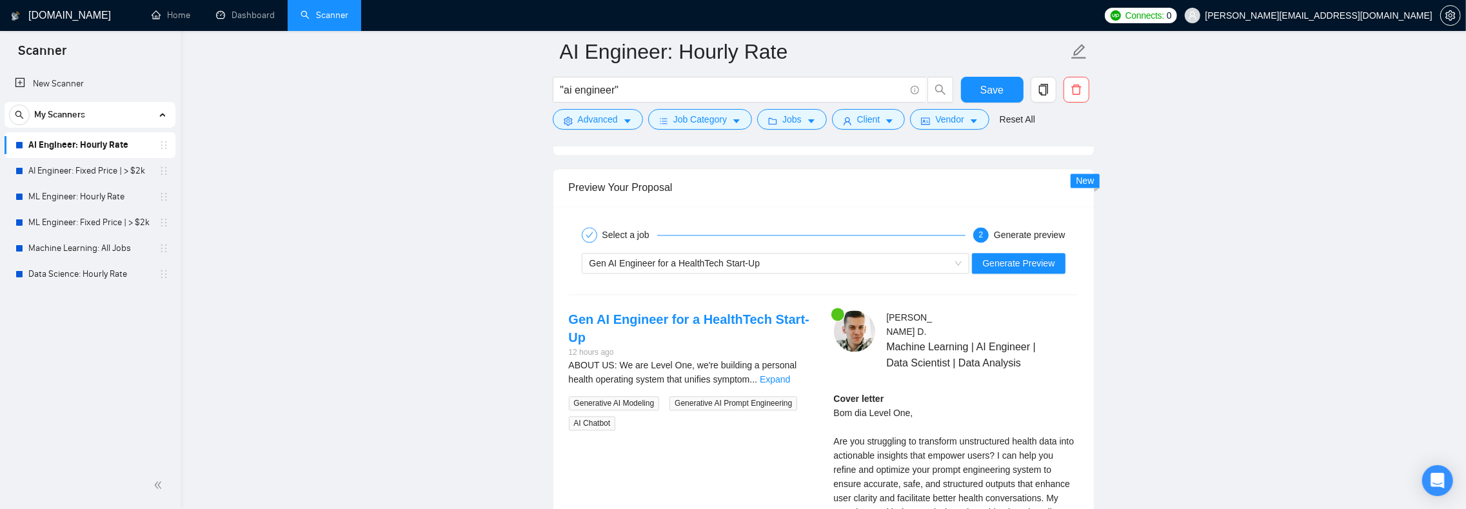
scroll to position [2419, 0]
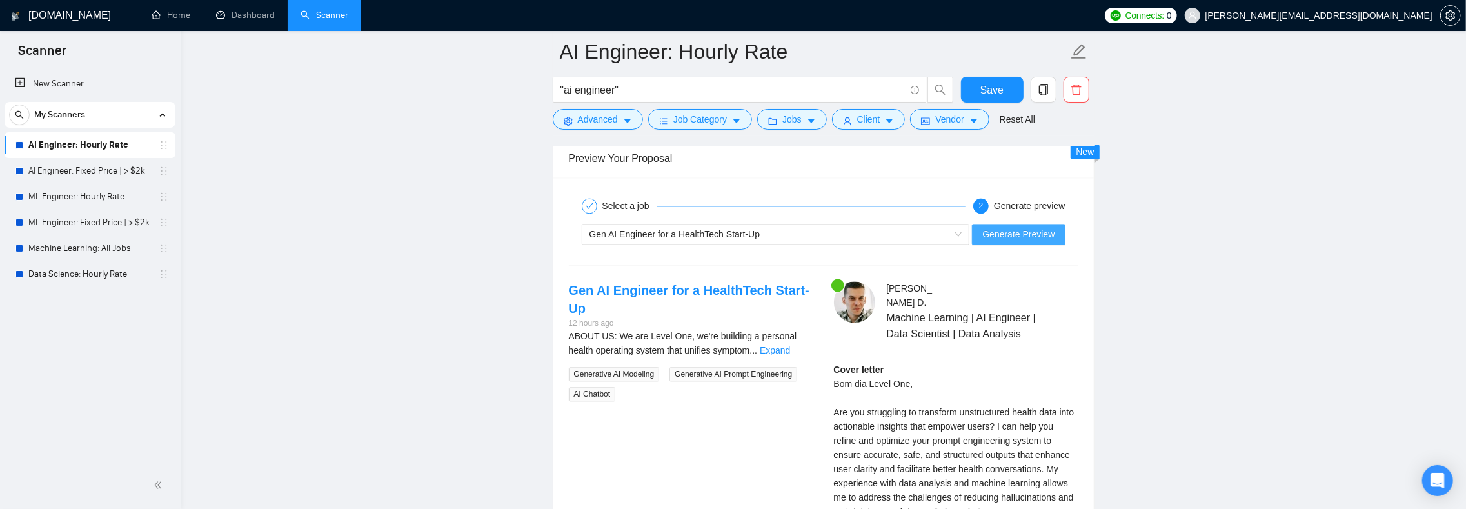
click at [1028, 241] on span "Generate Preview" at bounding box center [1019, 234] width 72 height 14
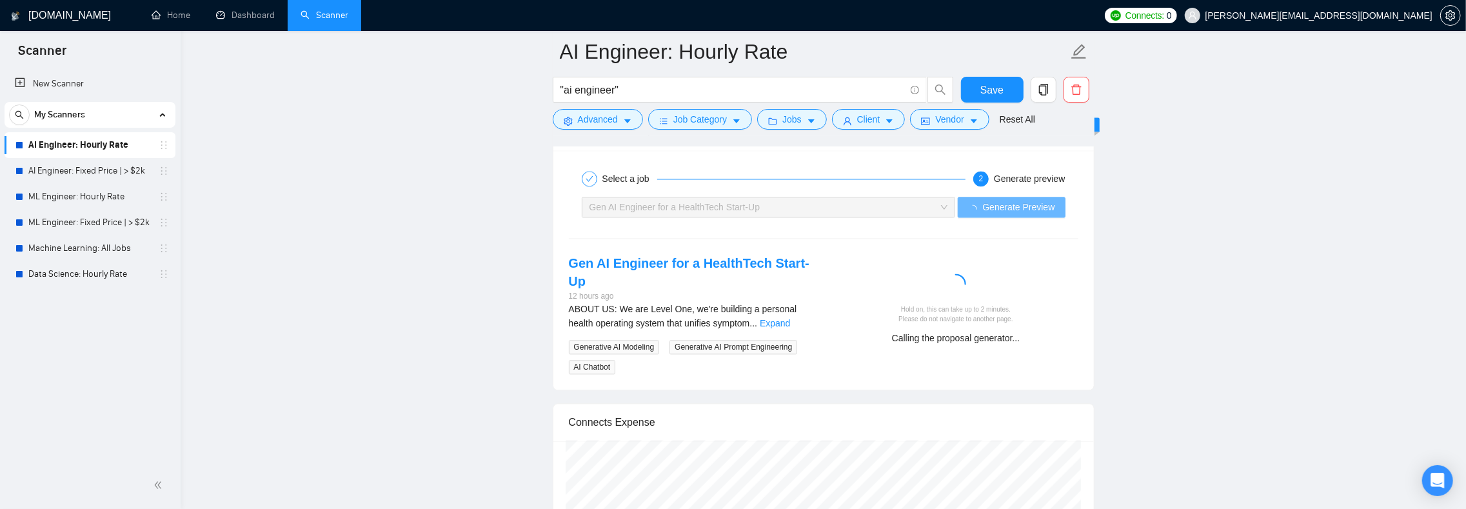
scroll to position [2477, 0]
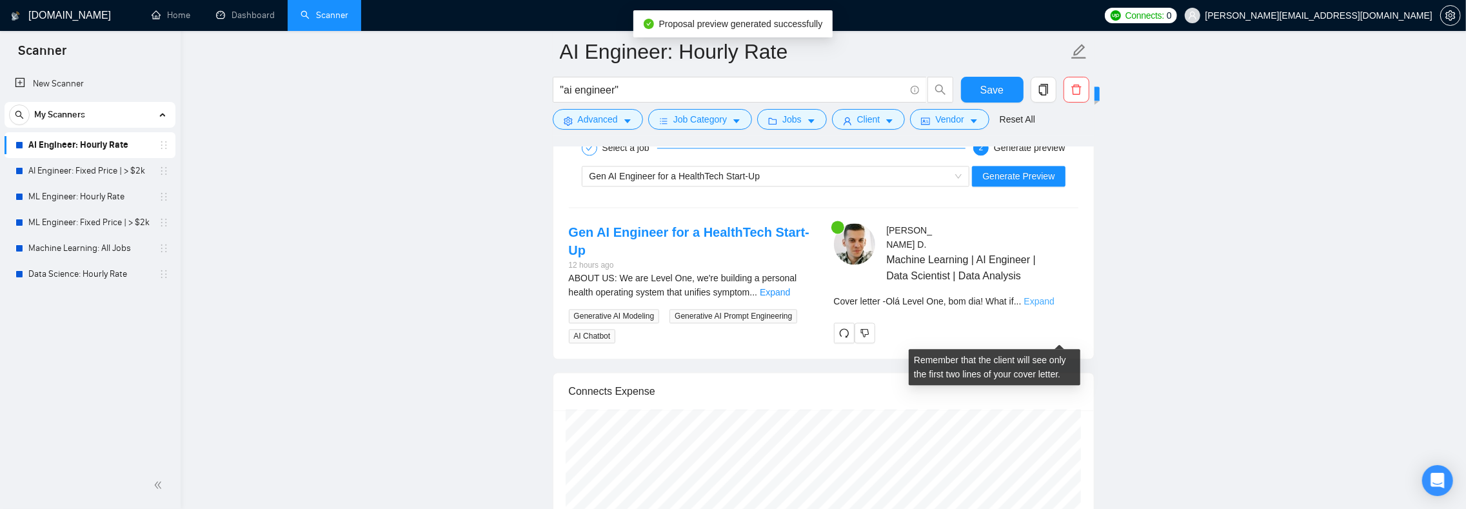
click at [1055, 306] on link "Expand" at bounding box center [1040, 301] width 30 height 10
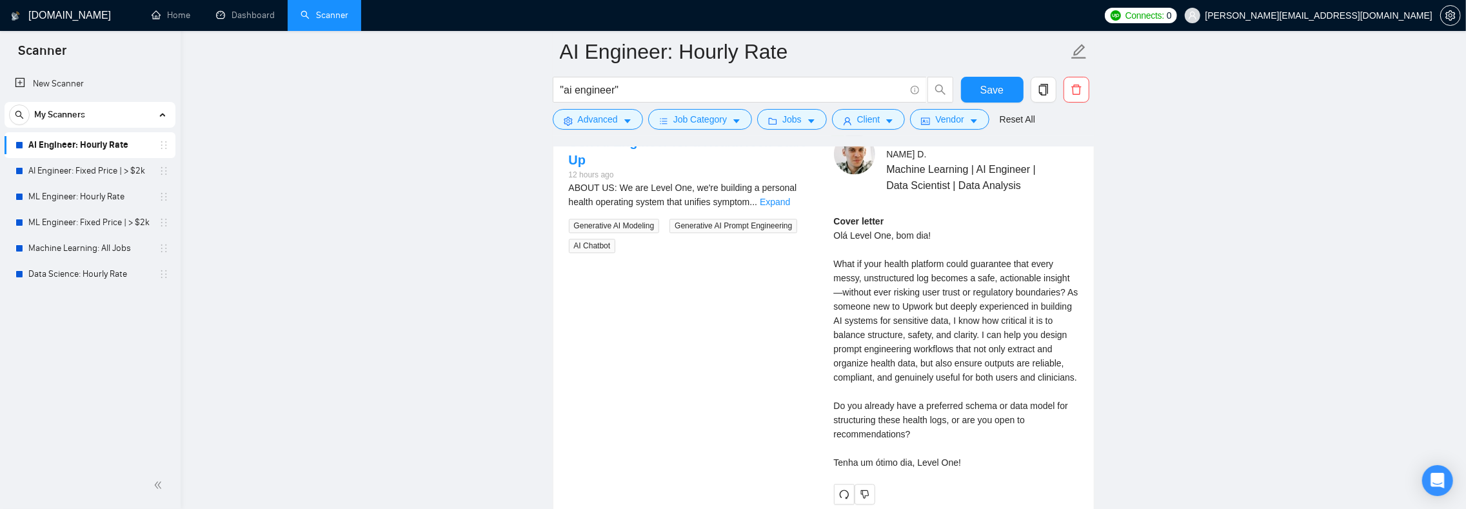
scroll to position [2581, 0]
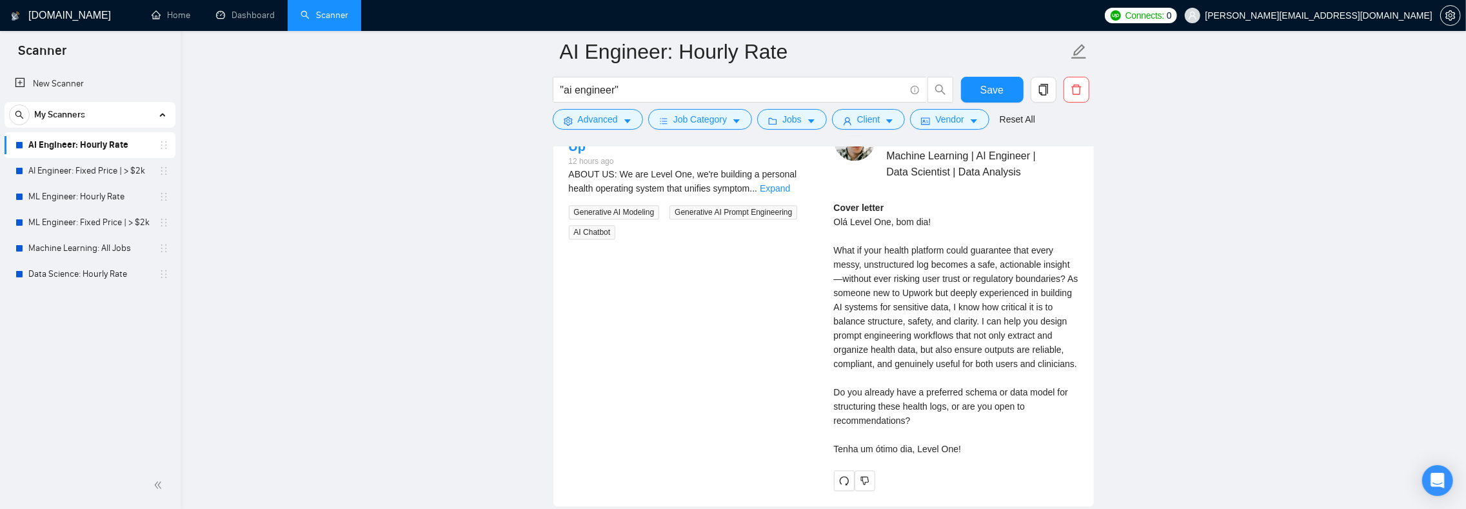
click at [852, 456] on div "Cover letter Olá Level One, bom dia! What if your health platform could guarant…" at bounding box center [956, 328] width 245 height 255
click at [837, 456] on div "Cover letter Olá Level One, bom dia! What if your health platform could guarant…" at bounding box center [956, 328] width 245 height 255
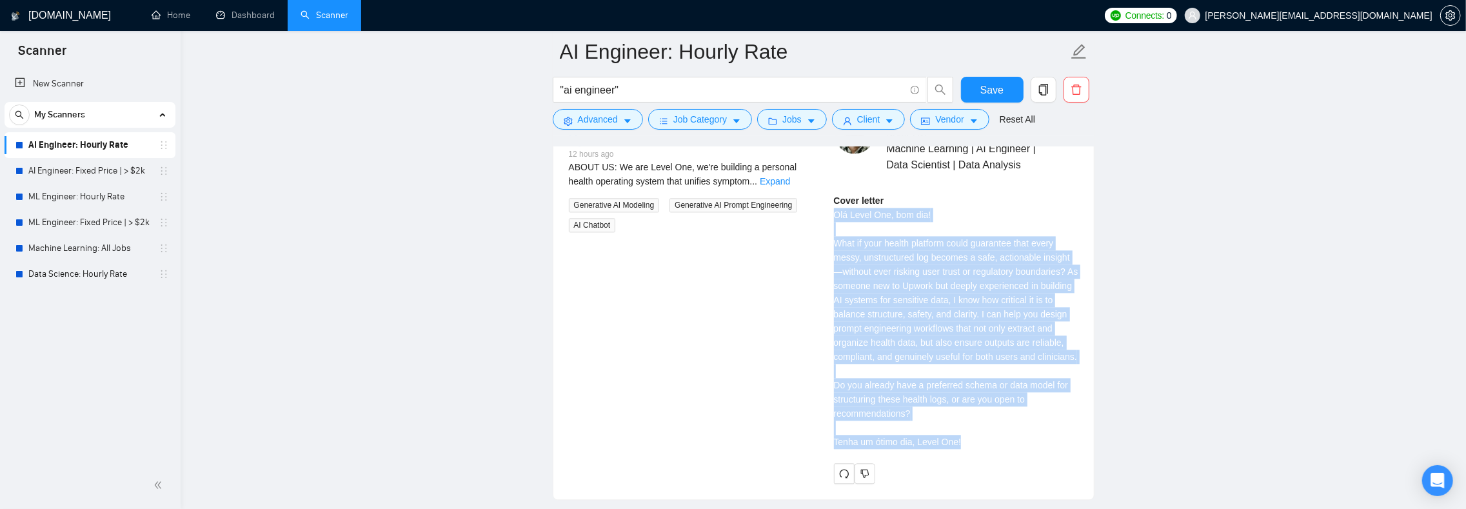
drag, startPoint x: 834, startPoint y: 245, endPoint x: 982, endPoint y: 475, distance: 274.0
click at [982, 449] on div "Cover letter Olá Level One, bom dia! What if your health platform could guarant…" at bounding box center [956, 321] width 245 height 255
copy div "Olá Level One, bom dia! What if your health platform could guarantee that every…"
click at [981, 449] on div "Cover letter Olá Level One, bom dia! What if your health platform could guarant…" at bounding box center [956, 321] width 245 height 255
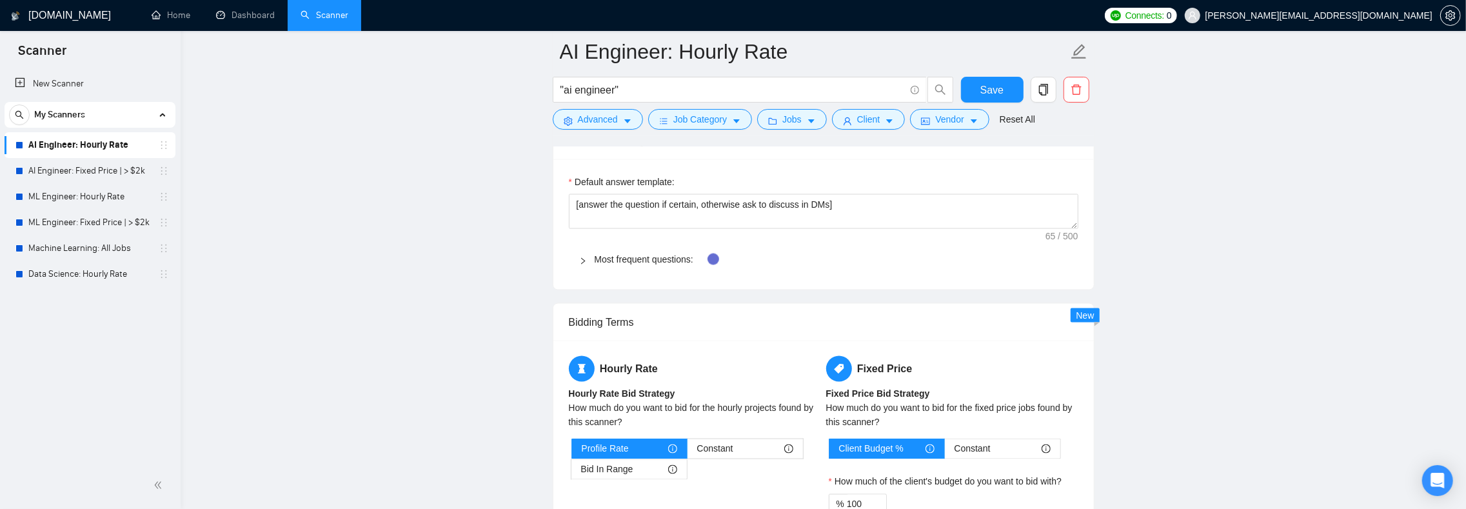
scroll to position [1459, 0]
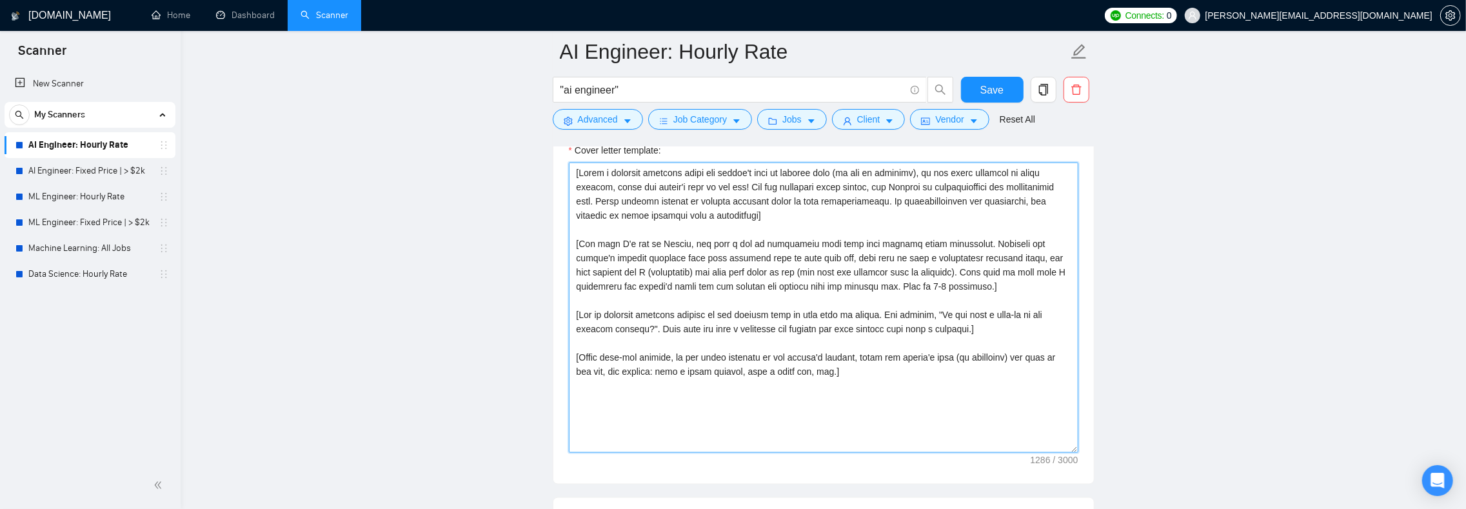
click at [726, 266] on textarea "Cover letter template:" at bounding box center [824, 308] width 510 height 290
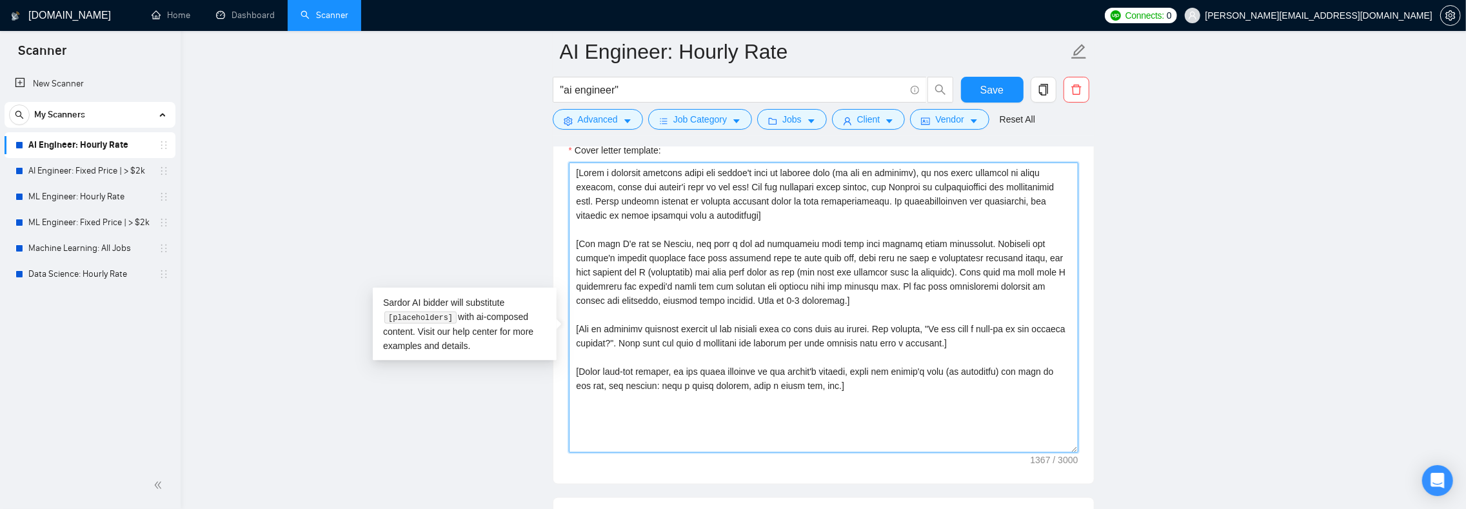
click at [1037, 311] on textarea "Cover letter template:" at bounding box center [824, 308] width 510 height 290
type textarea "[Write a personal greeting using the client's name or company name (if any is p…"
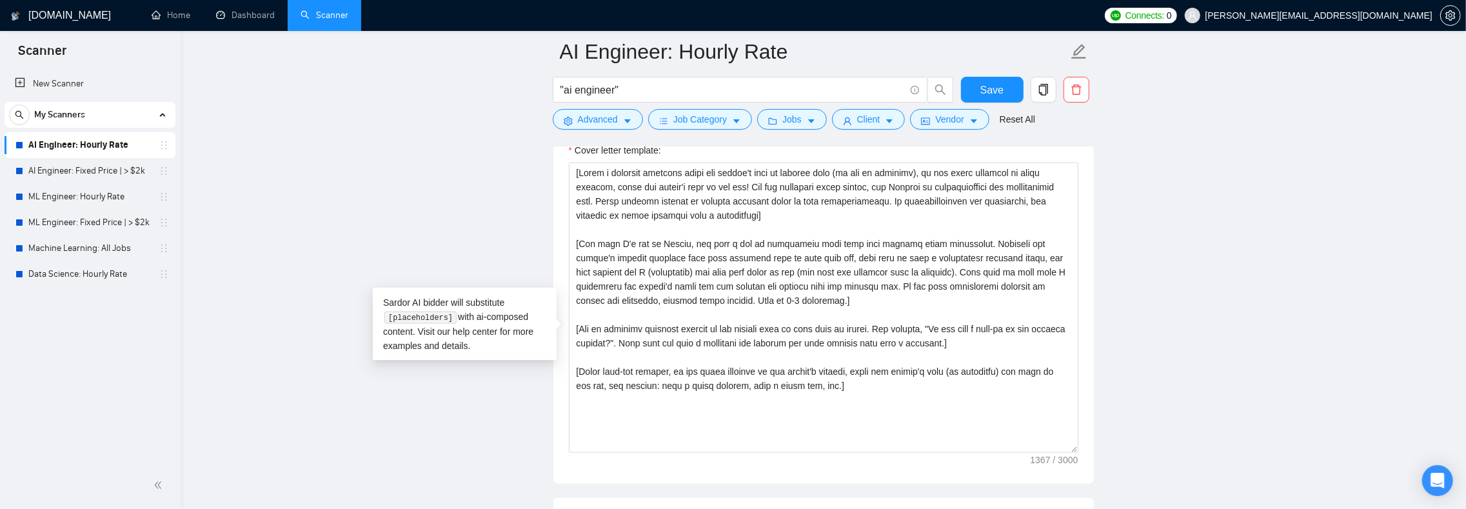
click at [393, 434] on main "AI Engineer: Hourly Rate "ai engineer" Save Advanced Job Category Jobs Client V…" at bounding box center [823, 454] width 1245 height 3725
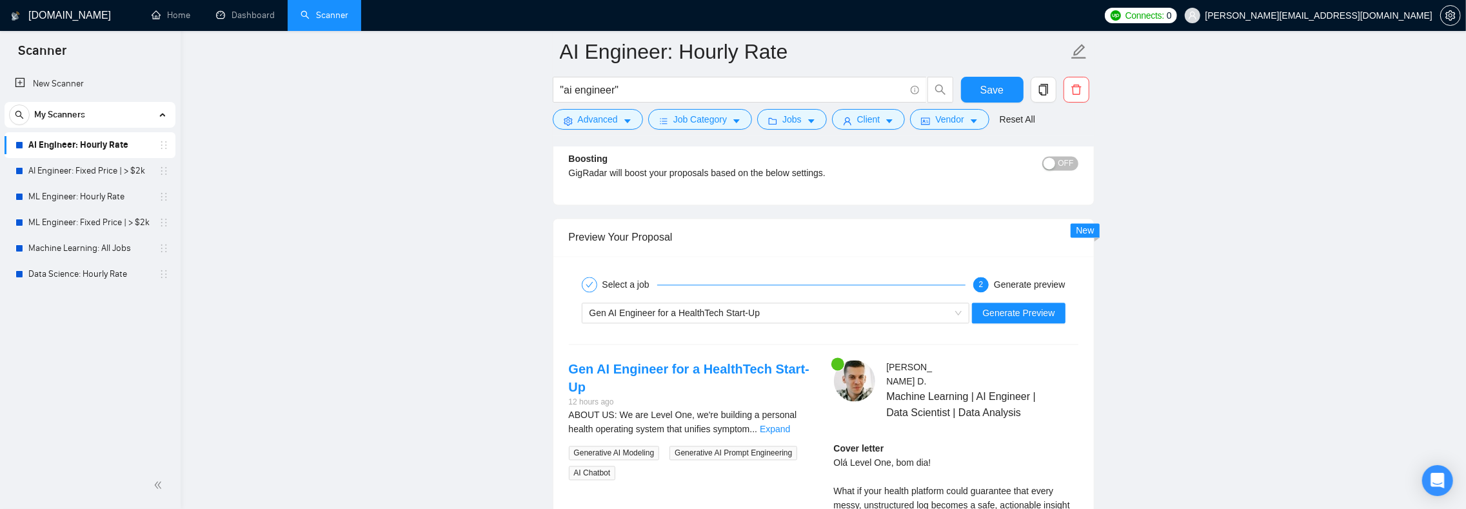
scroll to position [2499, 0]
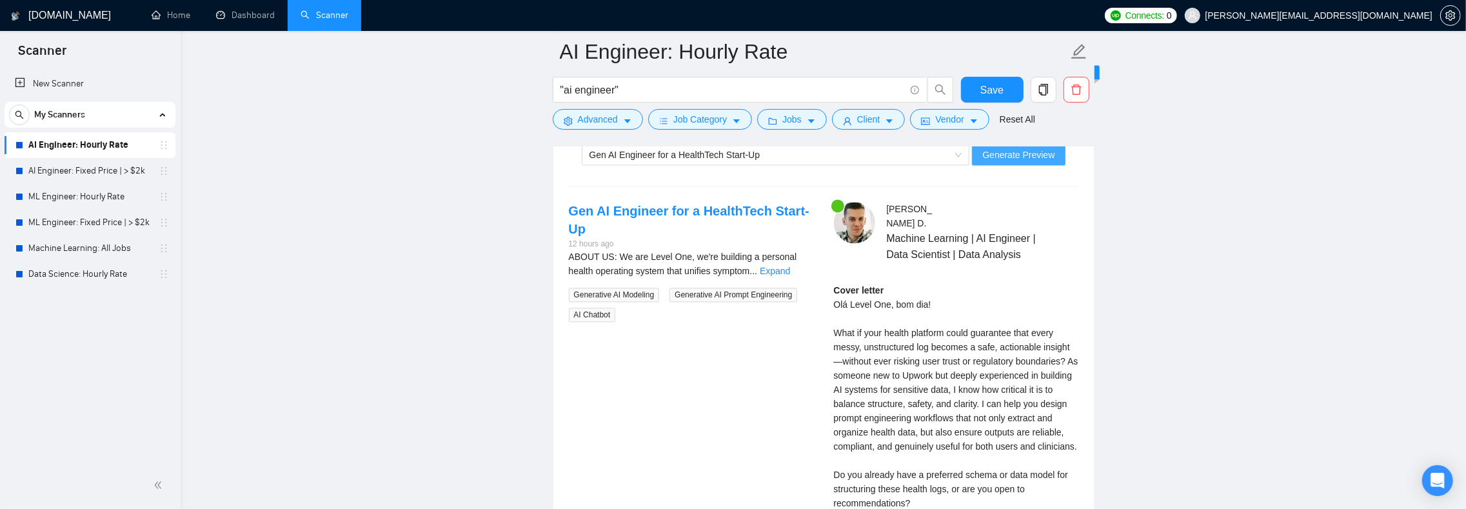
click at [1028, 162] on span "Generate Preview" at bounding box center [1019, 155] width 72 height 14
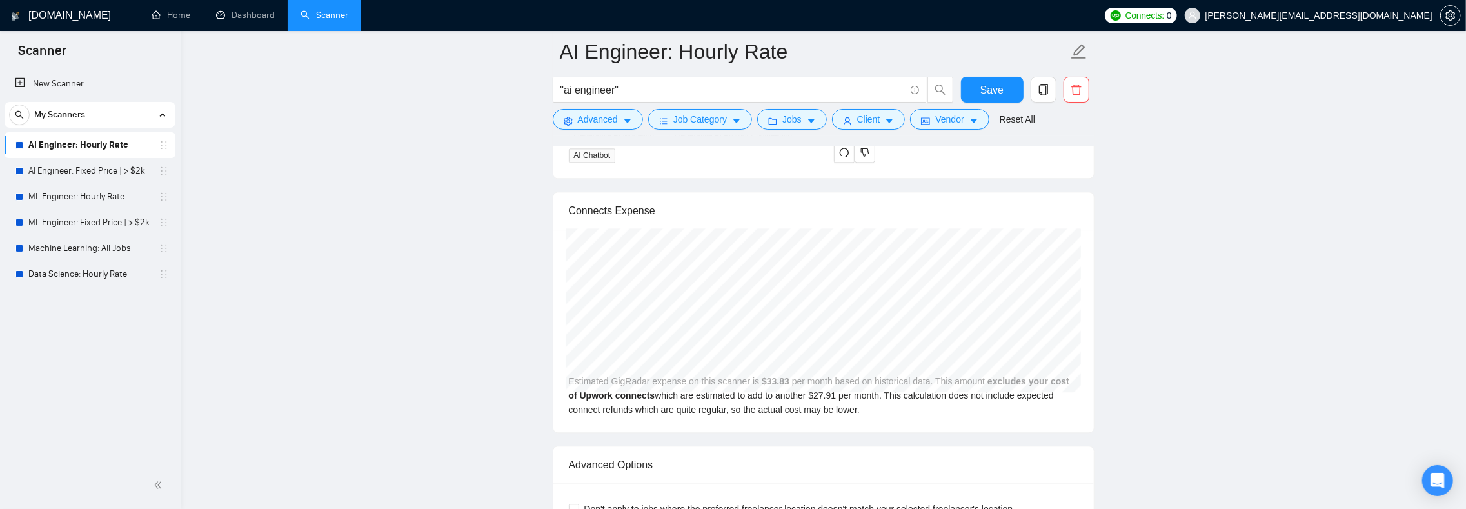
scroll to position [2623, 0]
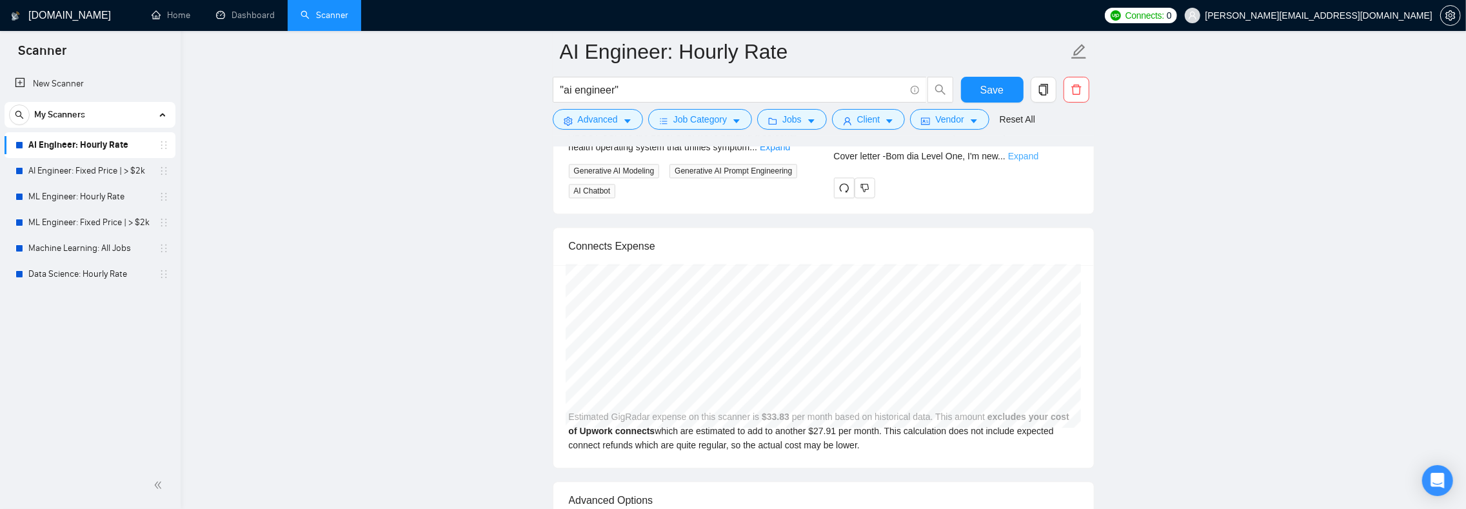
click at [1030, 161] on link "Expand" at bounding box center [1023, 156] width 30 height 10
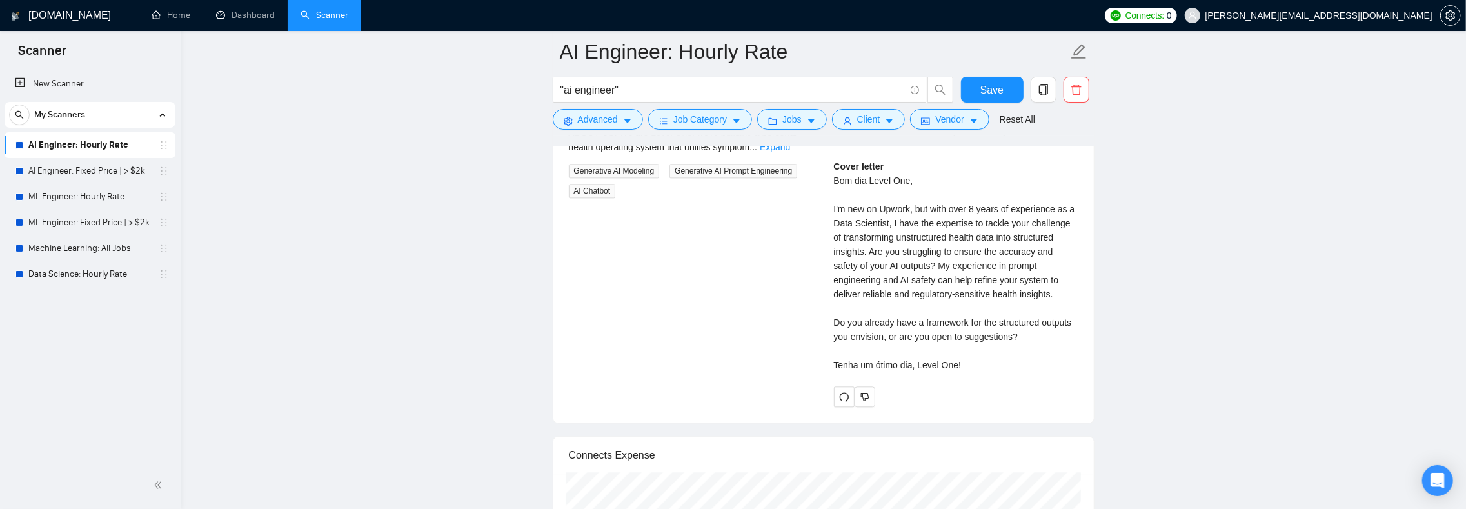
scroll to position [2498, 0]
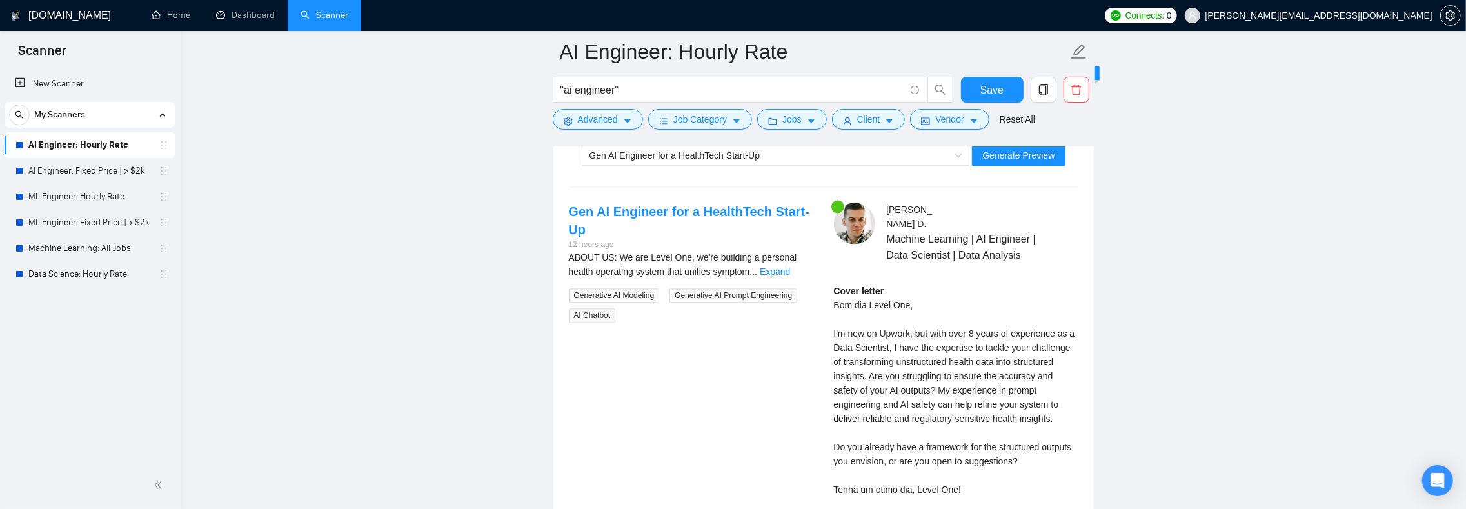
click at [1053, 140] on div "Select a job 2 Generate preview" at bounding box center [824, 127] width 510 height 26
click at [1048, 163] on span "Generate Preview" at bounding box center [1019, 155] width 72 height 14
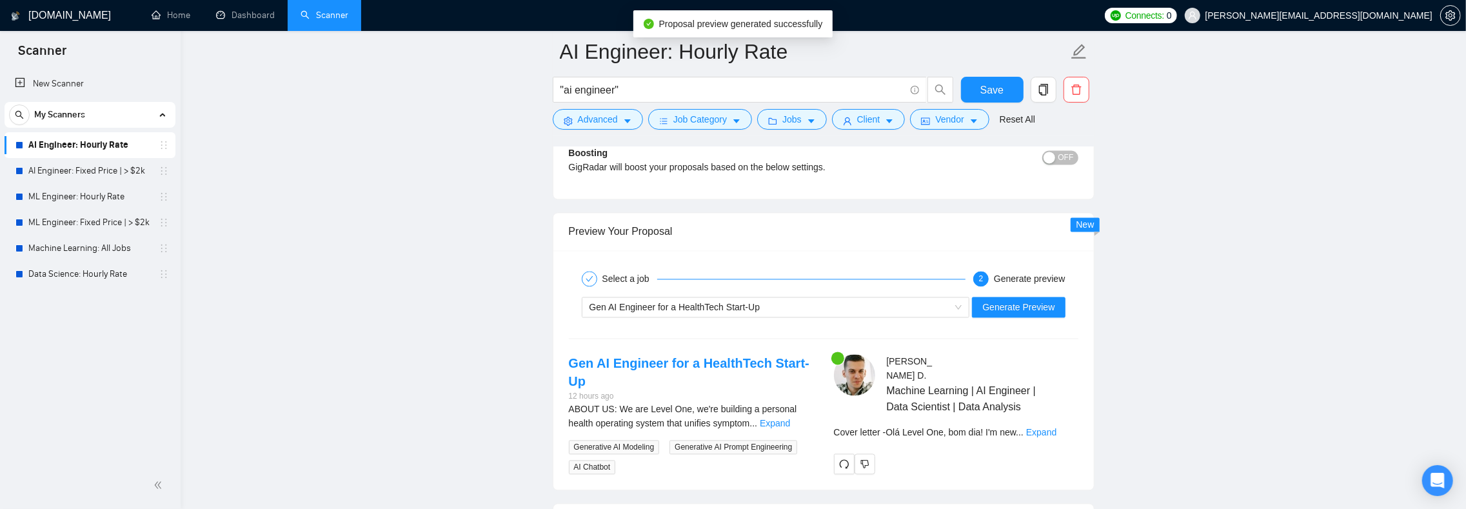
scroll to position [2476, 0]
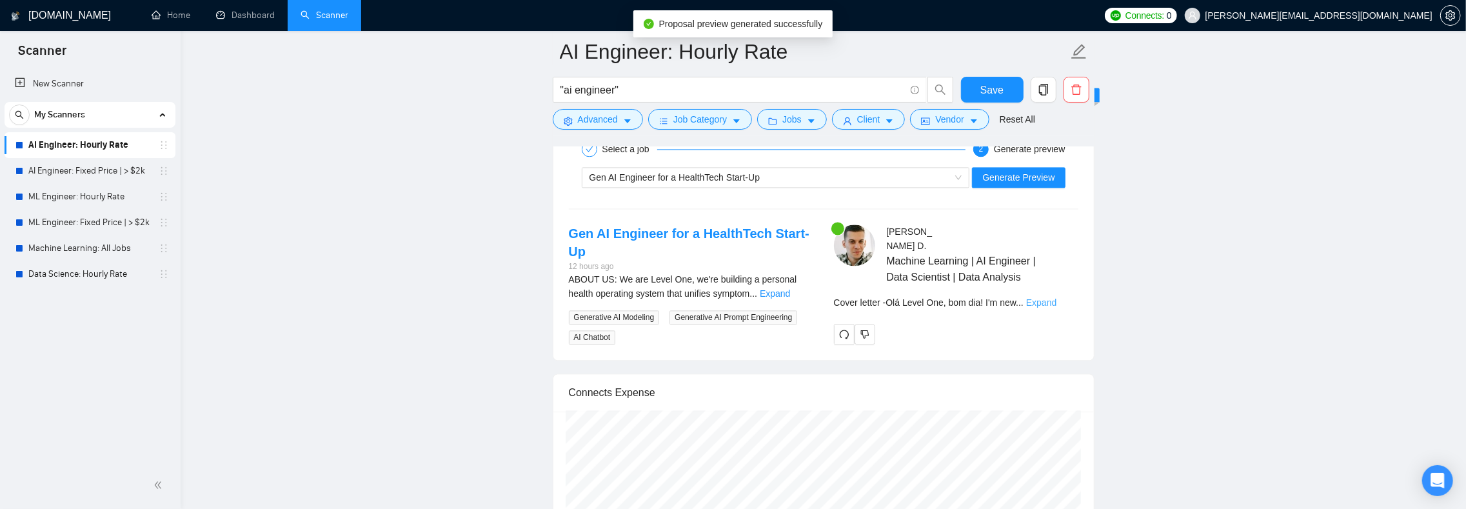
click at [1051, 308] on link "Expand" at bounding box center [1041, 302] width 30 height 10
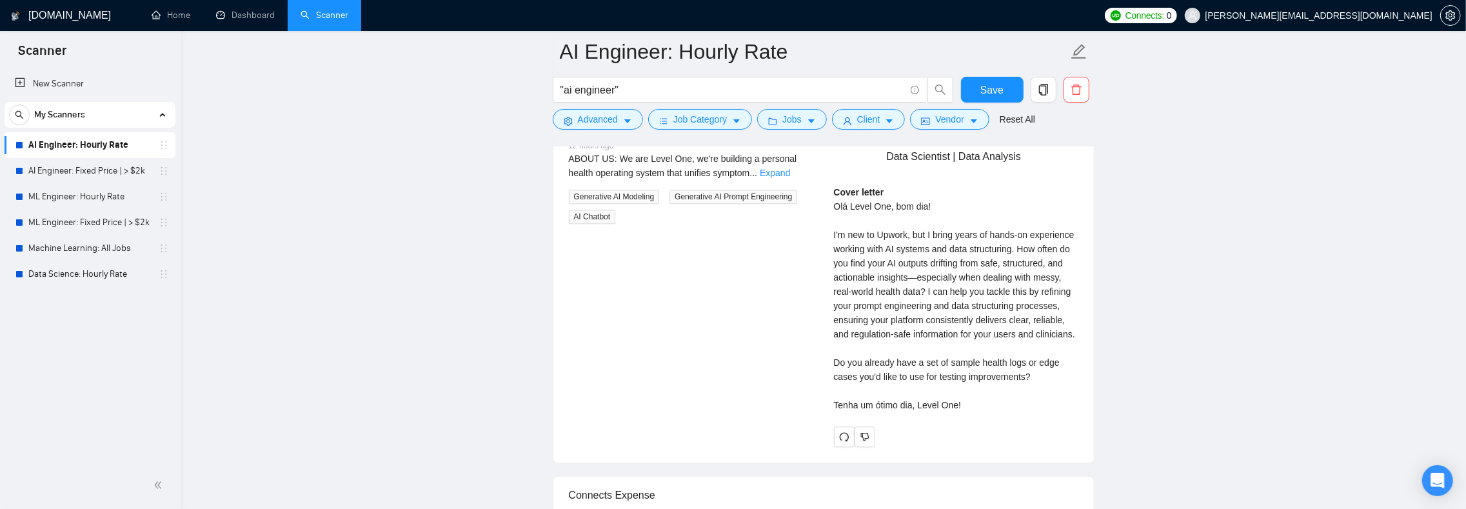
scroll to position [2661, 0]
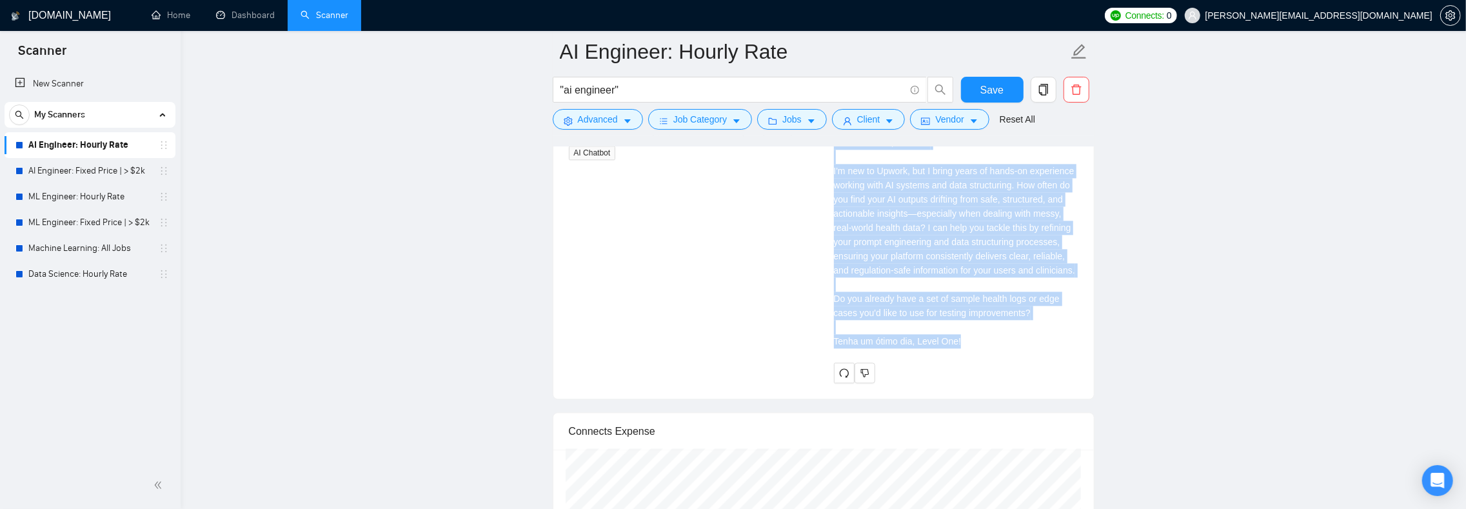
drag, startPoint x: 834, startPoint y: 172, endPoint x: 1002, endPoint y: 392, distance: 277.2
click at [1002, 348] on div "Cover letter Olá Level One, bom dia! I'm new to Upwork, but I bring years of ha…" at bounding box center [956, 234] width 245 height 227
copy div "Olá Level One, bom dia! I'm new to Upwork, but I bring years of hands-on experi…"
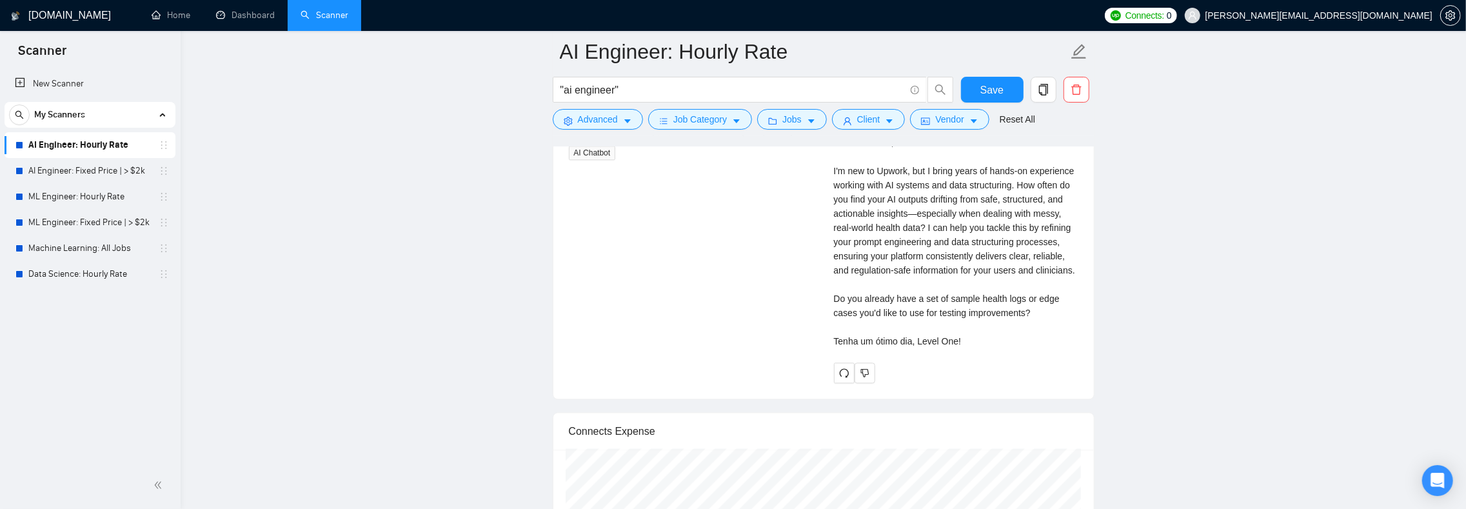
drag, startPoint x: 992, startPoint y: 397, endPoint x: 1001, endPoint y: 383, distance: 17.2
click at [992, 348] on div "Cover letter Olá Level One, bom dia! I'm new to Upwork, but I bring years of ha…" at bounding box center [956, 234] width 245 height 227
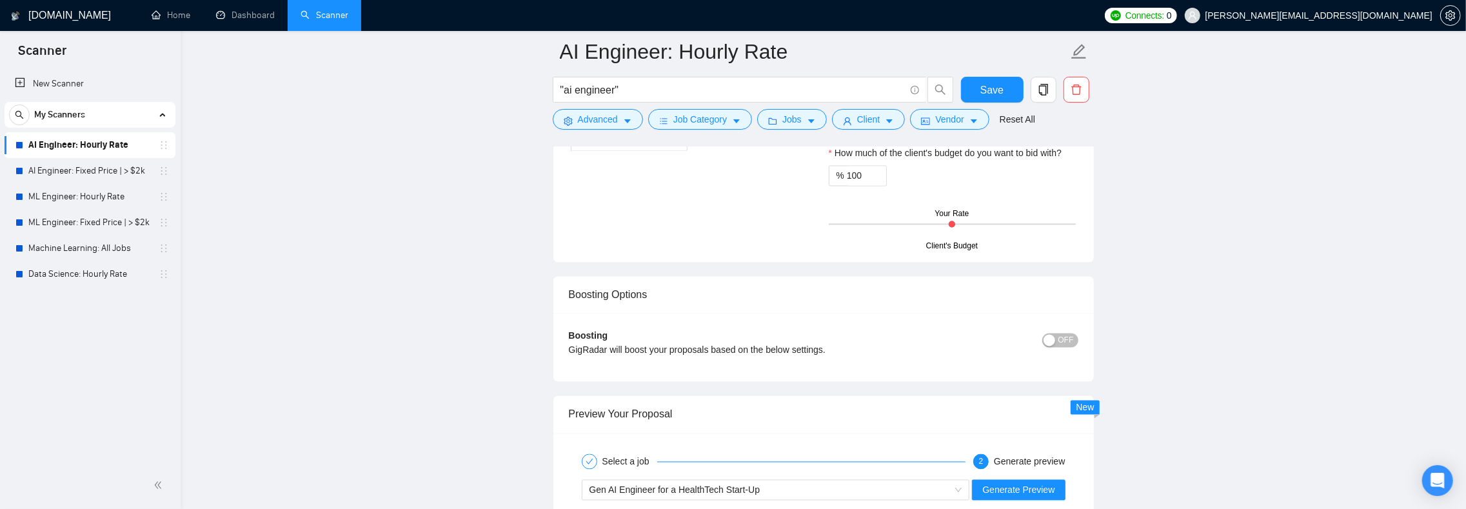
scroll to position [1997, 0]
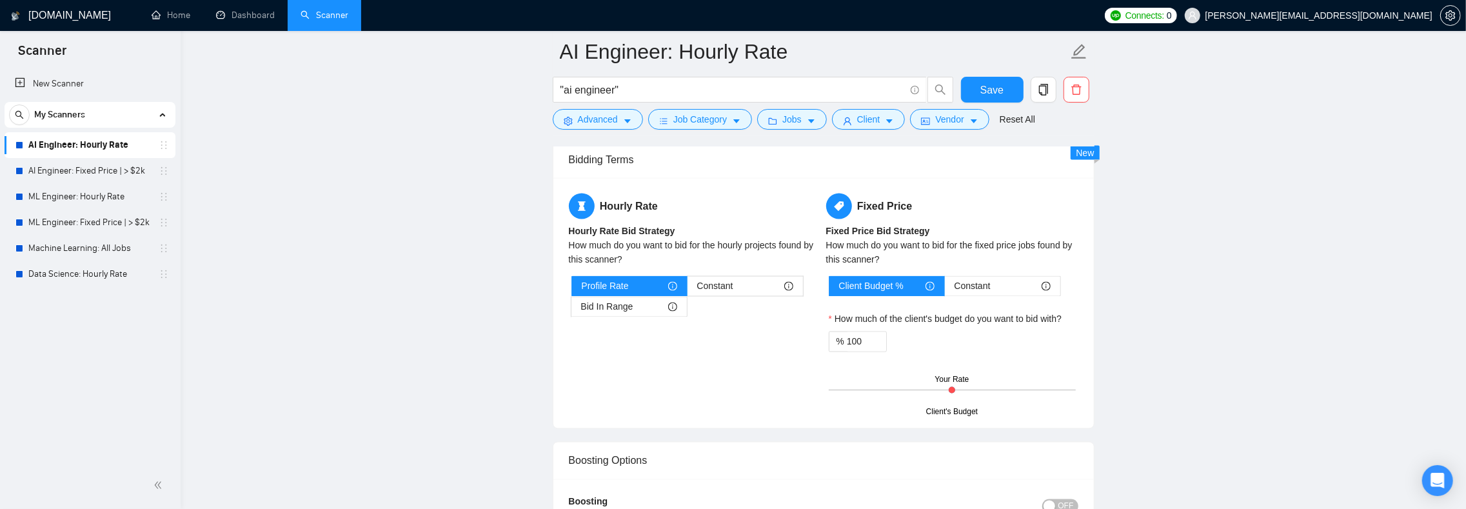
click at [1006, 3] on ul "Home Dashboard Scanner" at bounding box center [616, 15] width 964 height 31
